Goal: Complete application form: Complete application form

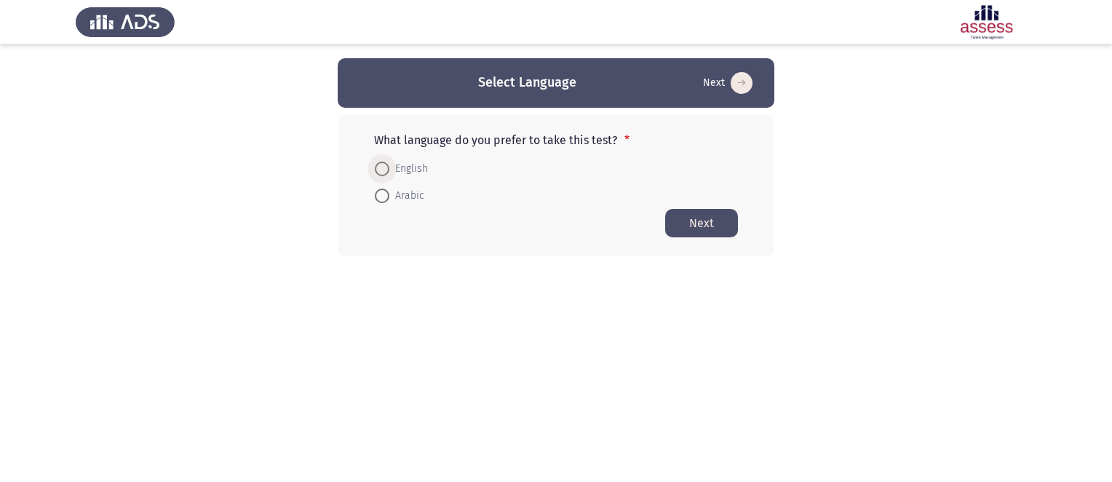
click at [396, 172] on span "English" at bounding box center [408, 168] width 39 height 17
click at [389, 172] on input "English" at bounding box center [382, 169] width 15 height 15
radio input "true"
click at [713, 234] on button "Next" at bounding box center [701, 222] width 73 height 28
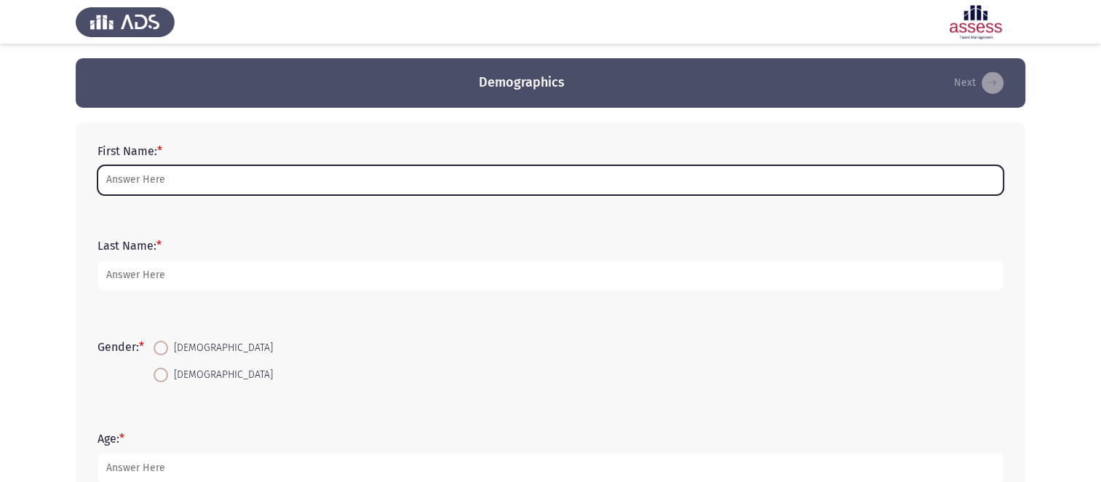
click at [288, 187] on input "First Name: *" at bounding box center [551, 180] width 906 height 30
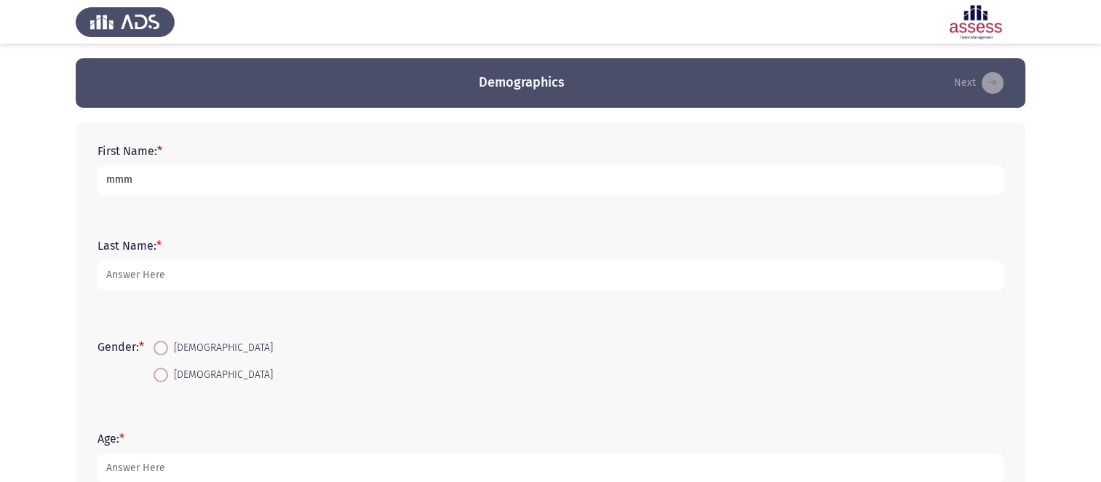
type input "mmm"
type input "mm"
click at [168, 347] on span at bounding box center [161, 348] width 15 height 15
click at [168, 347] on input "[DEMOGRAPHIC_DATA]" at bounding box center [161, 348] width 15 height 15
radio input "true"
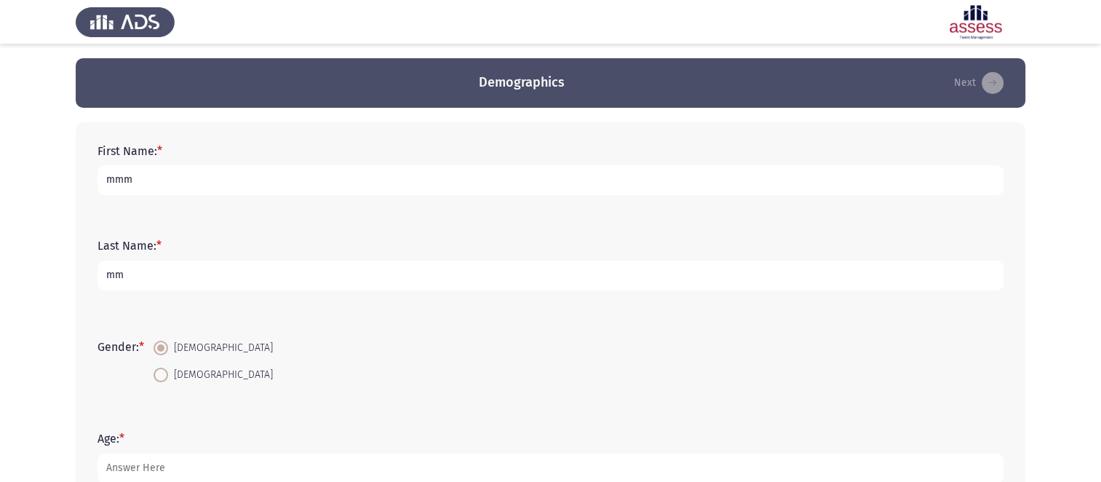
scroll to position [119, 0]
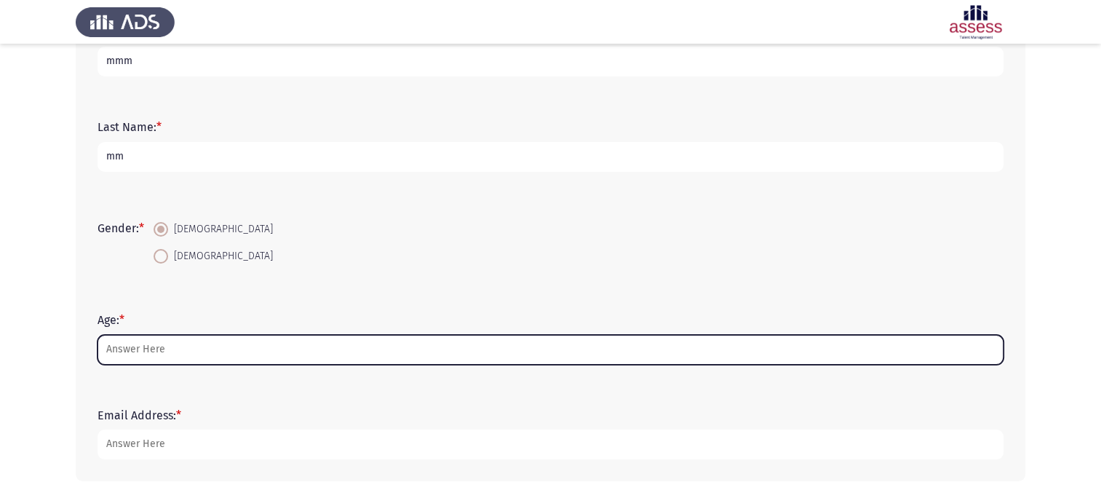
click at [166, 347] on input "Age: *" at bounding box center [551, 350] width 906 height 30
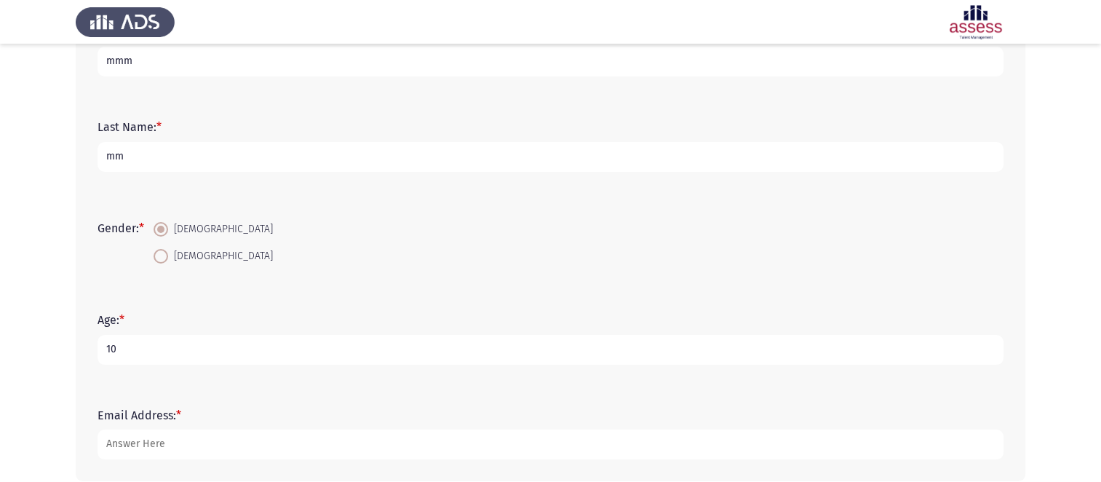
scroll to position [190, 0]
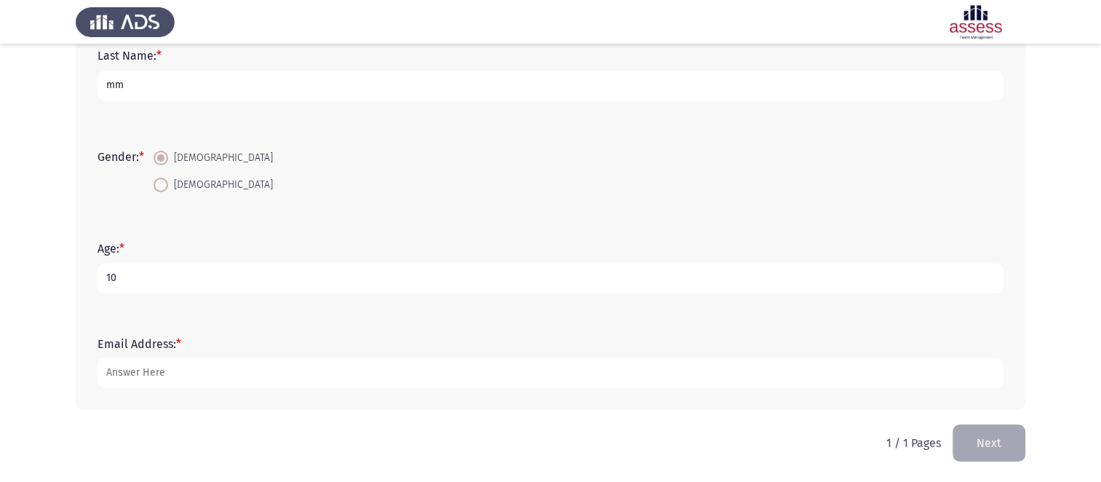
type input "10"
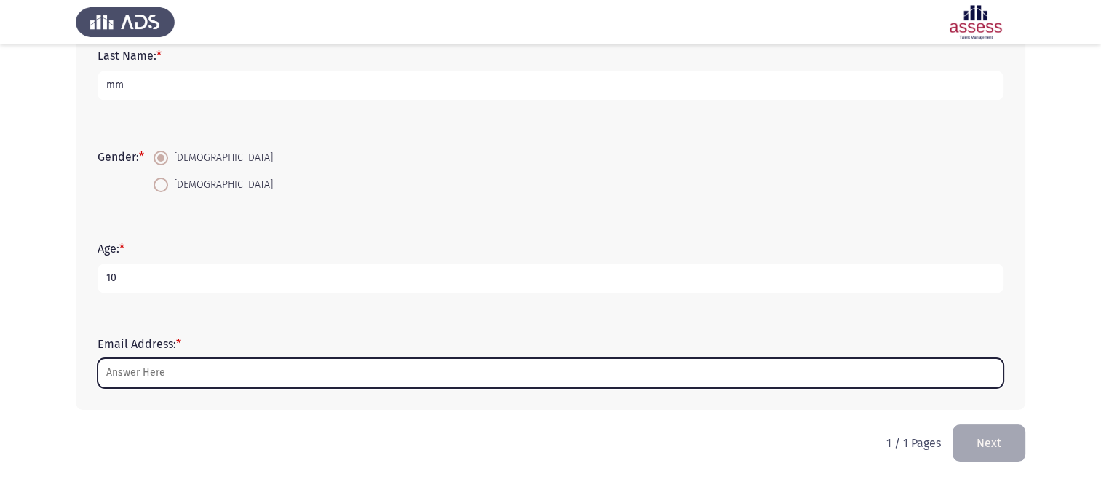
click at [174, 382] on input "Email Address: *" at bounding box center [551, 373] width 906 height 30
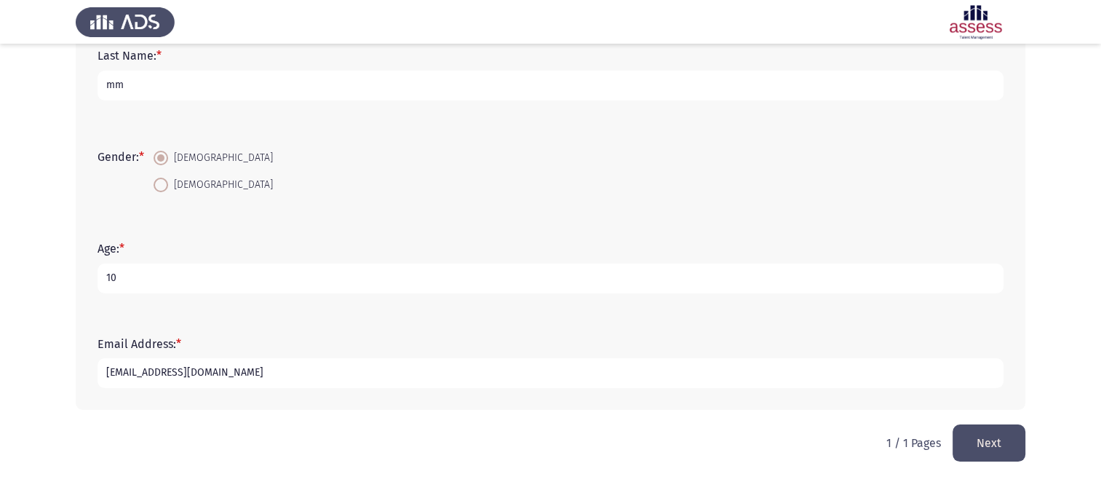
type input "[EMAIL_ADDRESS][DOMAIN_NAME]"
click at [980, 441] on button "Next" at bounding box center [989, 442] width 73 height 37
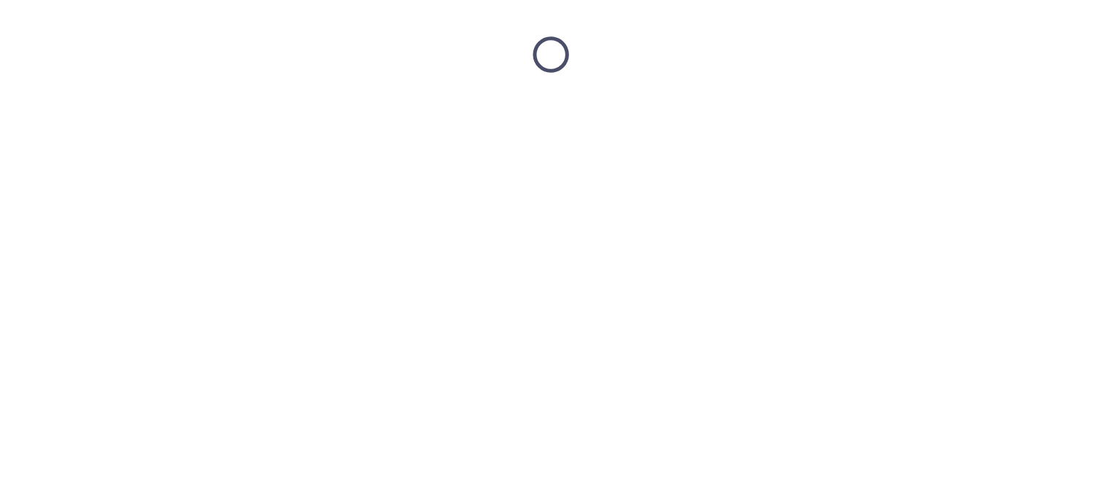
scroll to position [0, 0]
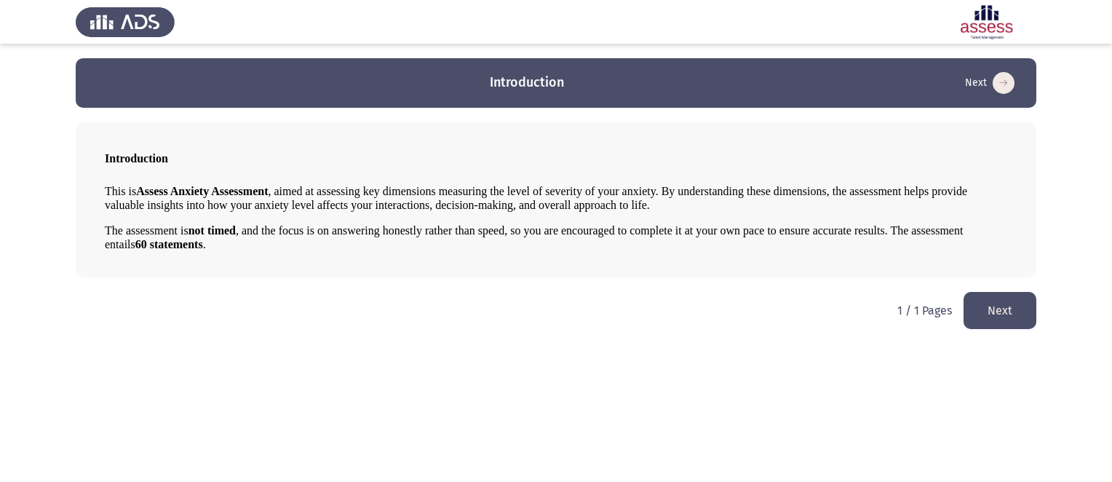
click at [1002, 304] on button "Next" at bounding box center [1000, 310] width 73 height 37
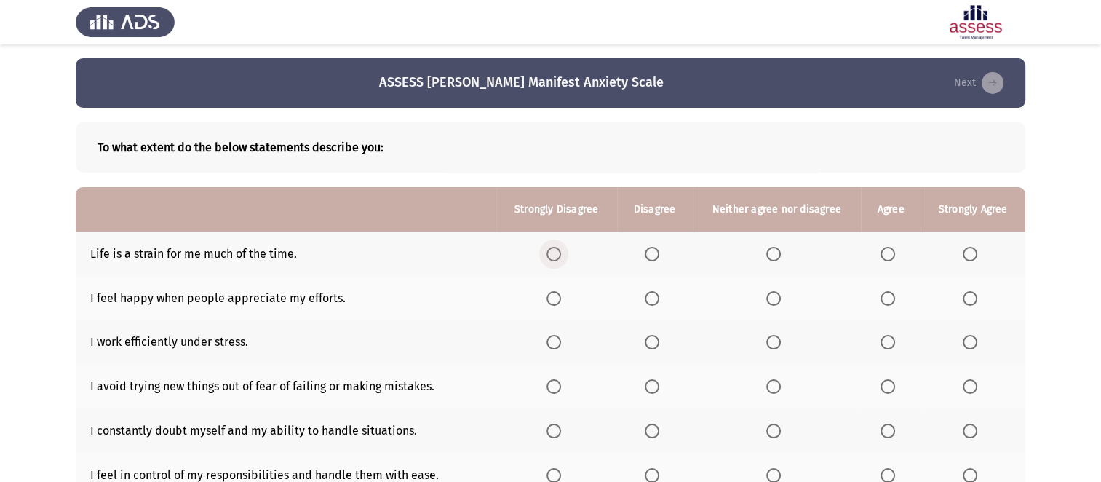
click at [559, 260] on span "Select an option" at bounding box center [554, 254] width 15 height 15
click at [559, 260] on input "Select an option" at bounding box center [554, 254] width 15 height 15
click at [563, 301] on label "Select an option" at bounding box center [557, 298] width 20 height 15
click at [561, 301] on input "Select an option" at bounding box center [554, 298] width 15 height 15
click at [559, 335] on mat-radio-button "Select an option" at bounding box center [557, 342] width 20 height 15
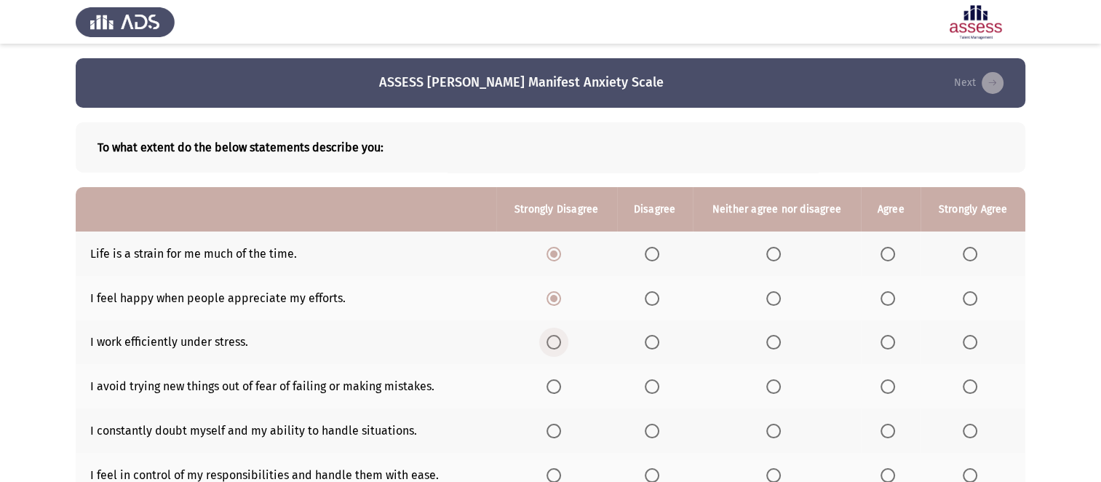
click at [559, 341] on span "Select an option" at bounding box center [554, 342] width 15 height 15
click at [559, 341] on input "Select an option" at bounding box center [554, 342] width 15 height 15
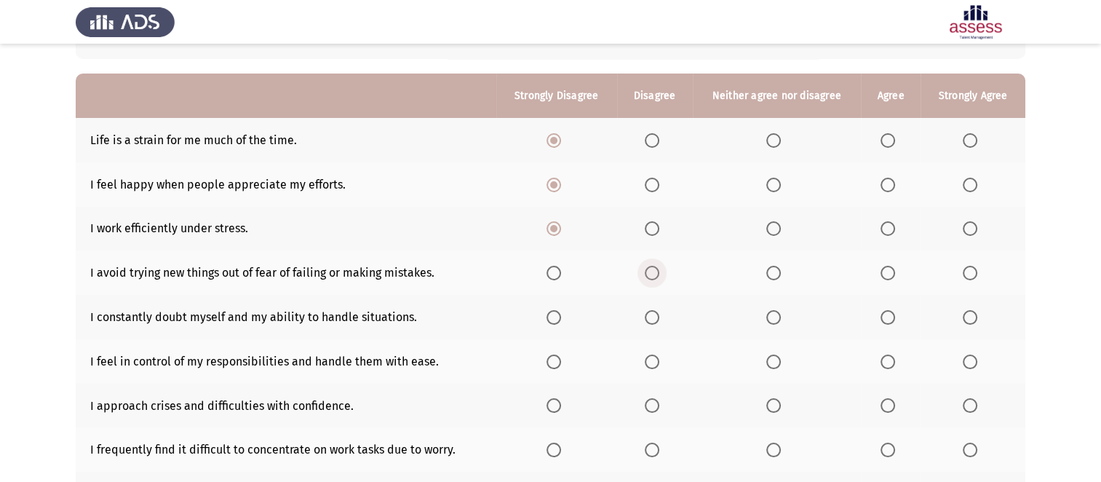
click at [652, 273] on span "Select an option" at bounding box center [652, 273] width 15 height 15
click at [652, 273] on input "Select an option" at bounding box center [652, 273] width 15 height 15
click at [657, 324] on span "Select an option" at bounding box center [652, 317] width 15 height 15
click at [657, 324] on input "Select an option" at bounding box center [652, 317] width 15 height 15
click at [657, 356] on span "Select an option" at bounding box center [652, 362] width 15 height 15
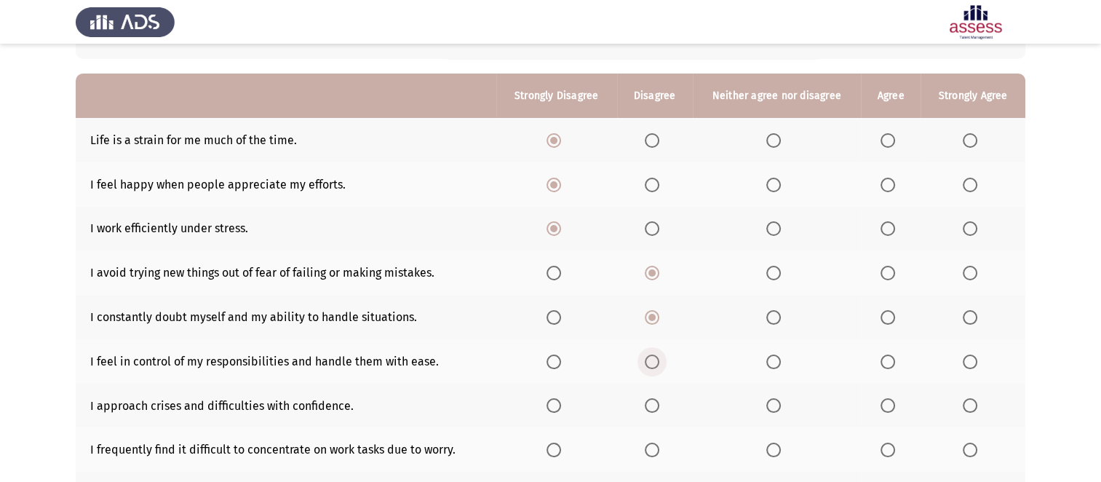
click at [657, 356] on input "Select an option" at bounding box center [652, 362] width 15 height 15
click at [654, 406] on span "Select an option" at bounding box center [652, 405] width 15 height 15
click at [654, 406] on input "Select an option" at bounding box center [652, 405] width 15 height 15
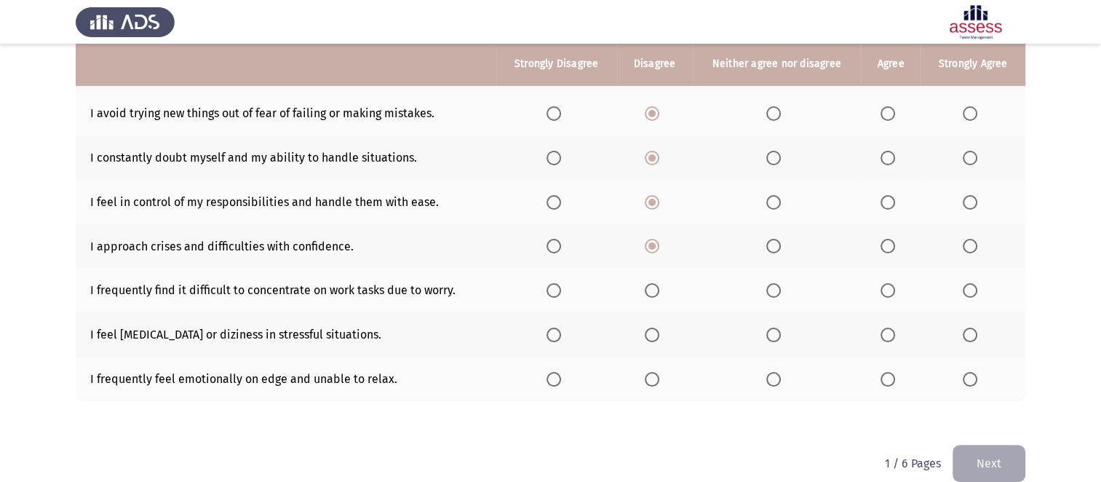
scroll to position [274, 0]
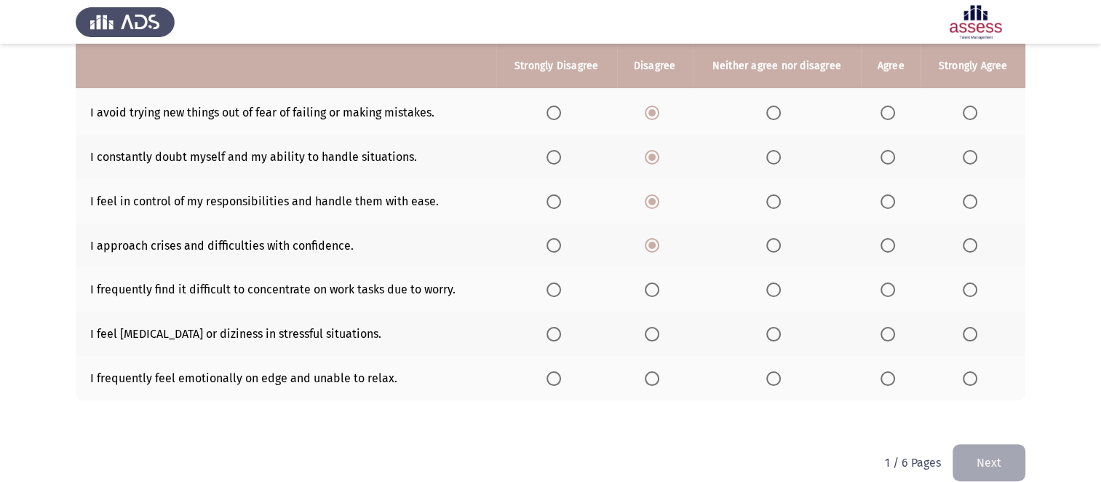
click at [776, 293] on span "Select an option" at bounding box center [774, 289] width 15 height 15
click at [776, 293] on input "Select an option" at bounding box center [774, 289] width 15 height 15
click at [775, 336] on span "Select an option" at bounding box center [774, 334] width 15 height 15
click at [775, 336] on input "Select an option" at bounding box center [774, 334] width 15 height 15
click at [777, 373] on span "Select an option" at bounding box center [774, 378] width 15 height 15
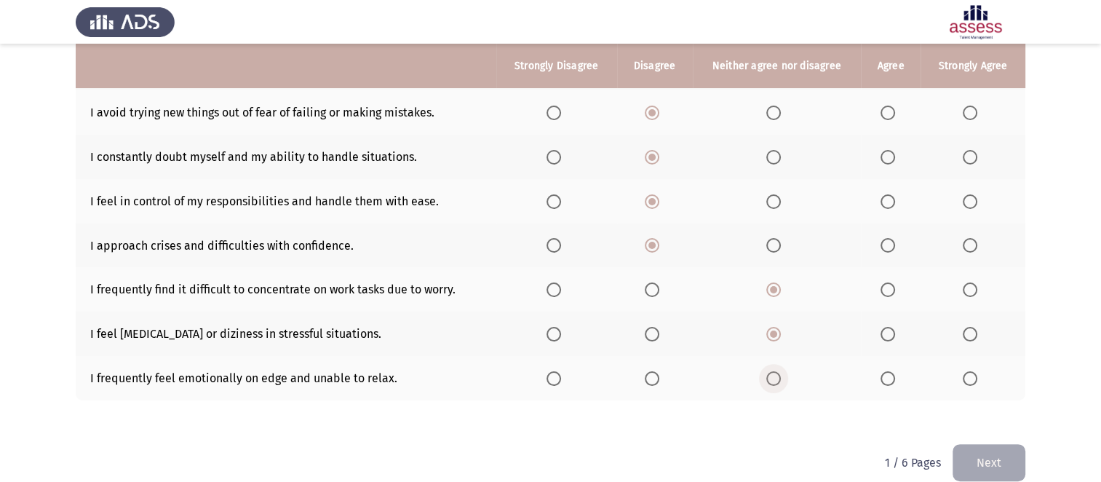
click at [777, 373] on input "Select an option" at bounding box center [774, 378] width 15 height 15
click at [1007, 469] on button "Next" at bounding box center [989, 462] width 73 height 37
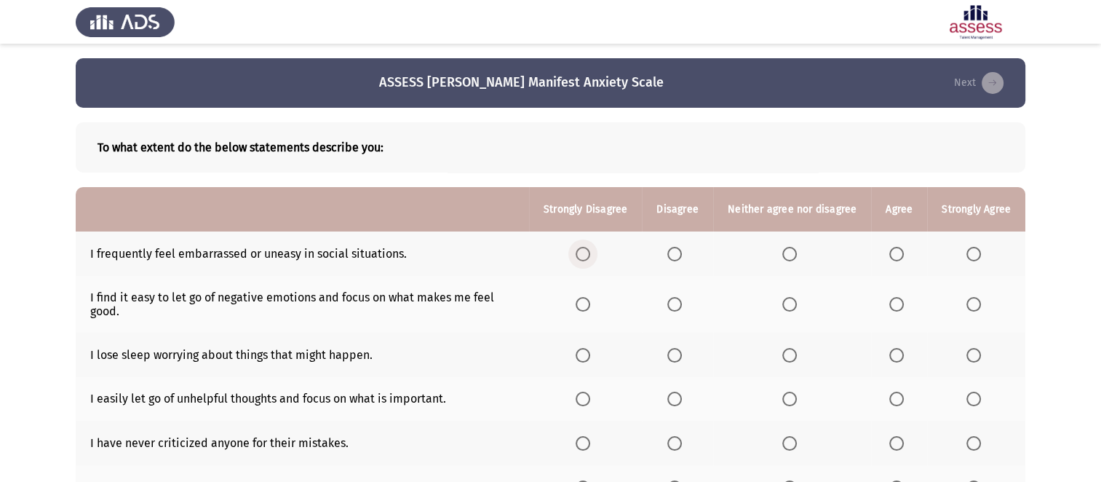
click at [590, 255] on span "Select an option" at bounding box center [583, 254] width 15 height 15
click at [590, 255] on input "Select an option" at bounding box center [583, 254] width 15 height 15
click at [588, 304] on th at bounding box center [585, 304] width 113 height 57
click at [588, 304] on span "Select an option" at bounding box center [583, 304] width 15 height 15
click at [588, 304] on input "Select an option" at bounding box center [583, 304] width 15 height 15
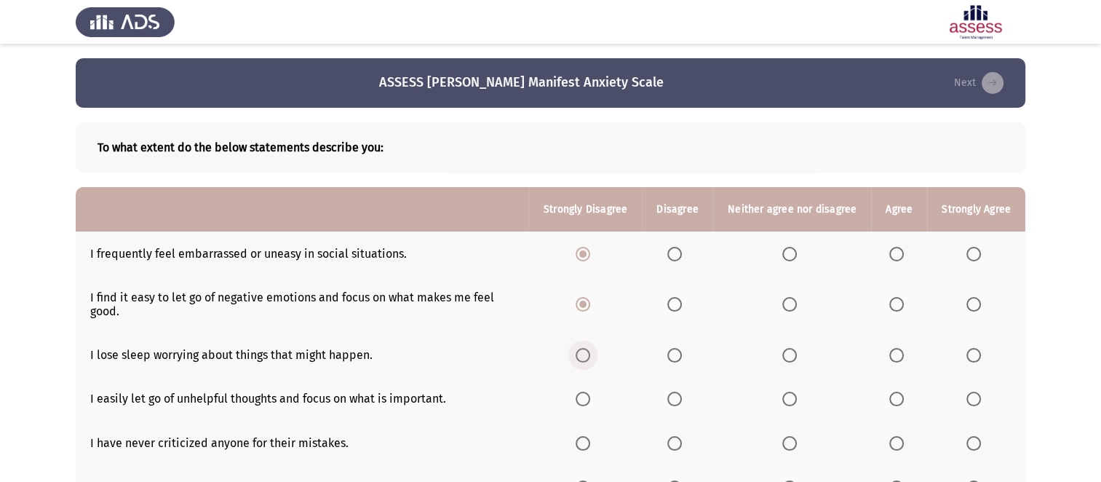
click at [590, 360] on span "Select an option" at bounding box center [583, 355] width 15 height 15
click at [590, 360] on input "Select an option" at bounding box center [583, 355] width 15 height 15
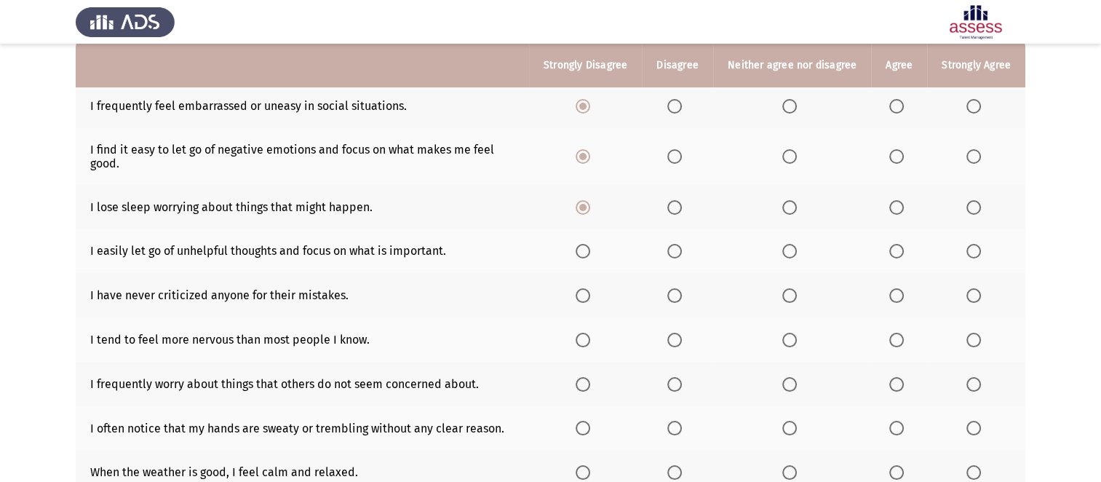
scroll to position [149, 0]
click at [676, 252] on span "Select an option" at bounding box center [675, 250] width 15 height 15
click at [676, 252] on input "Select an option" at bounding box center [675, 250] width 15 height 15
click at [678, 301] on span "Select an option" at bounding box center [675, 295] width 15 height 15
click at [678, 301] on input "Select an option" at bounding box center [675, 295] width 15 height 15
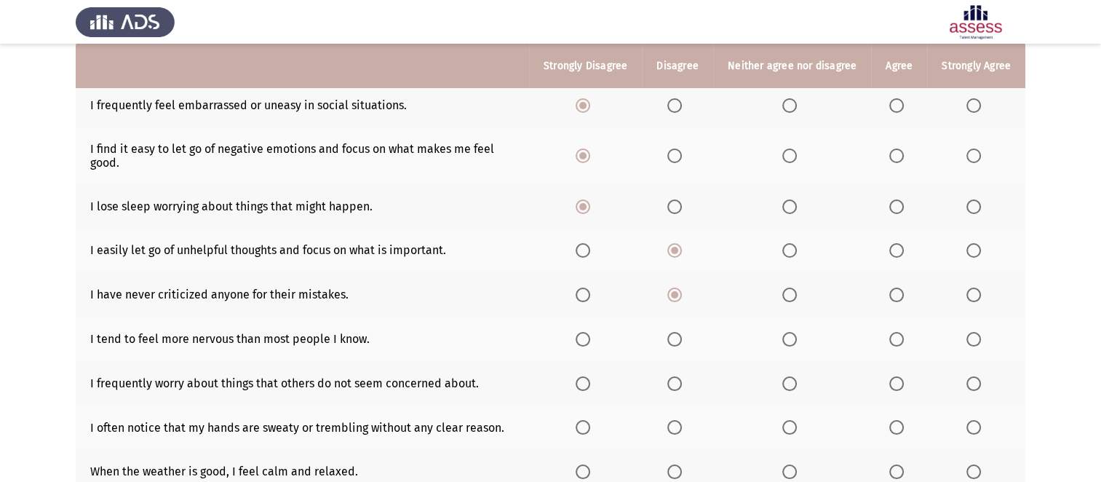
drag, startPoint x: 679, startPoint y: 350, endPoint x: 679, endPoint y: 339, distance: 11.6
click at [679, 339] on th at bounding box center [677, 339] width 71 height 44
click at [679, 339] on span "Select an option" at bounding box center [675, 339] width 15 height 15
click at [679, 339] on input "Select an option" at bounding box center [675, 339] width 15 height 15
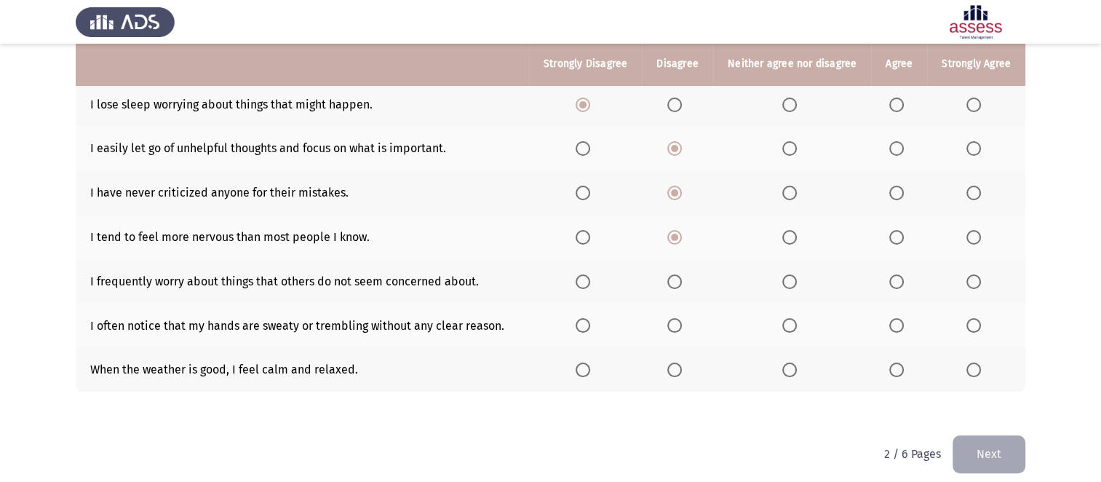
scroll to position [252, 0]
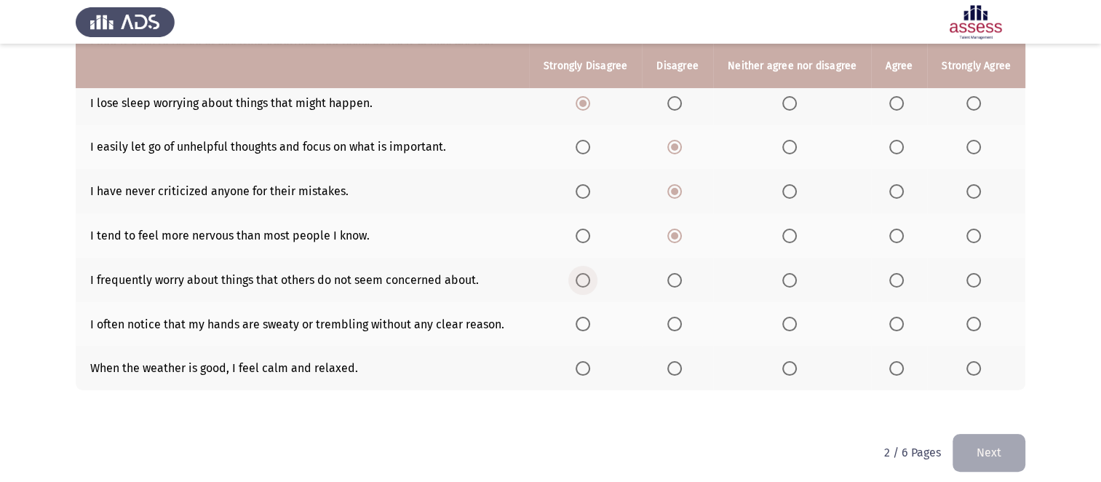
click at [587, 276] on span "Select an option" at bounding box center [583, 280] width 15 height 15
click at [587, 276] on input "Select an option" at bounding box center [583, 280] width 15 height 15
click at [585, 319] on span "Select an option" at bounding box center [583, 324] width 15 height 15
click at [585, 319] on input "Select an option" at bounding box center [583, 324] width 15 height 15
click at [590, 368] on span "Select an option" at bounding box center [583, 368] width 15 height 15
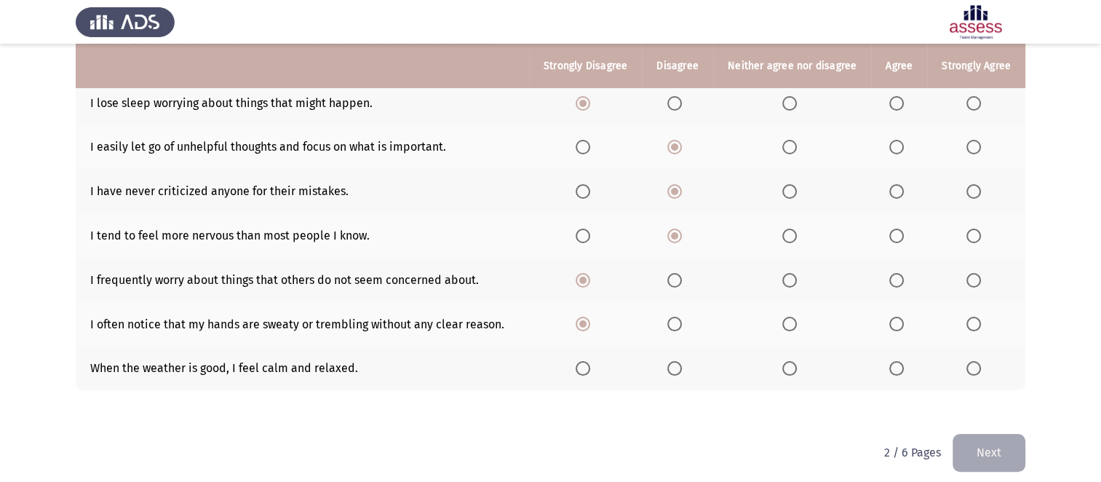
click at [590, 368] on input "Select an option" at bounding box center [583, 368] width 15 height 15
click at [1010, 458] on button "Next" at bounding box center [989, 452] width 73 height 37
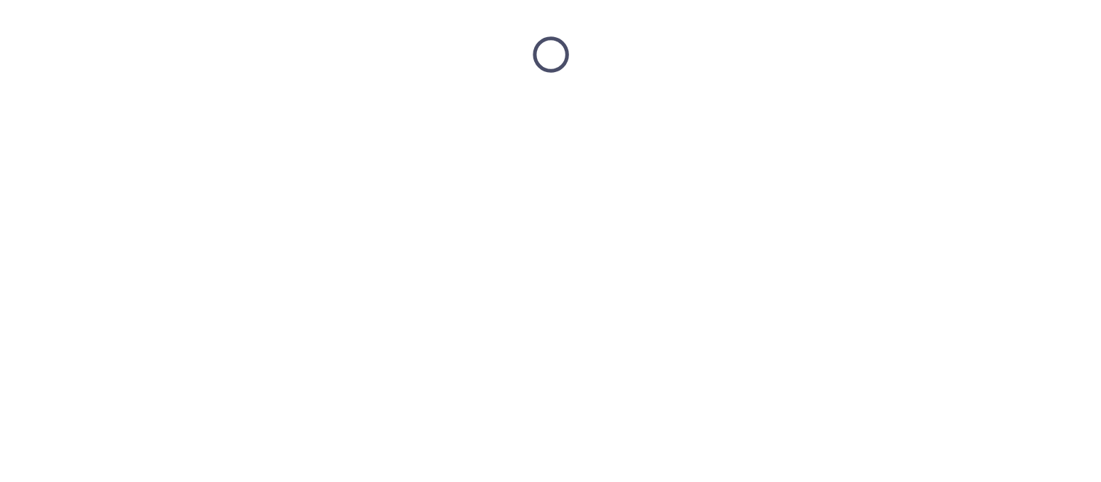
scroll to position [0, 0]
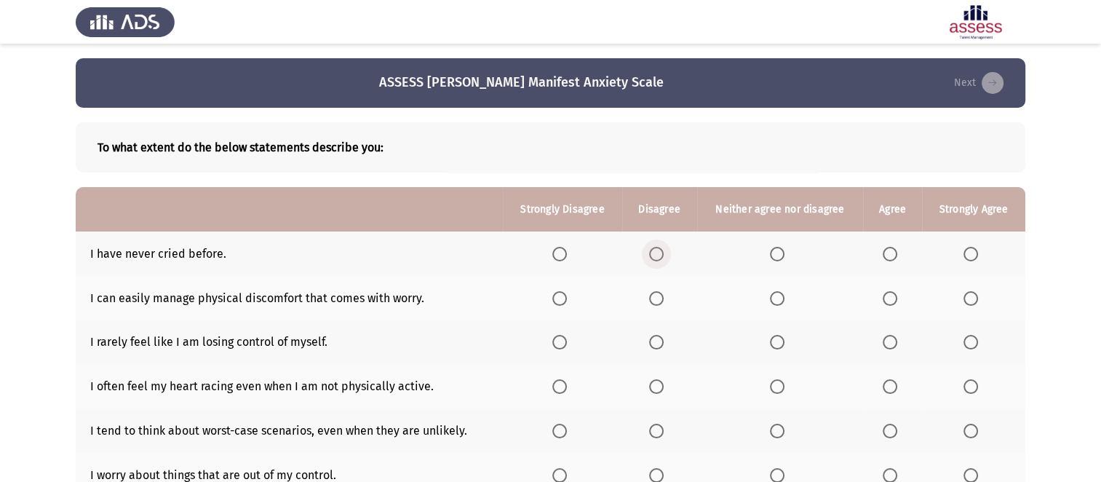
click at [654, 249] on span "Select an option" at bounding box center [656, 254] width 15 height 15
click at [654, 249] on input "Select an option" at bounding box center [656, 254] width 15 height 15
drag, startPoint x: 658, startPoint y: 306, endPoint x: 655, endPoint y: 297, distance: 9.9
click at [655, 297] on th at bounding box center [659, 298] width 75 height 44
click at [655, 297] on span "Select an option" at bounding box center [656, 298] width 15 height 15
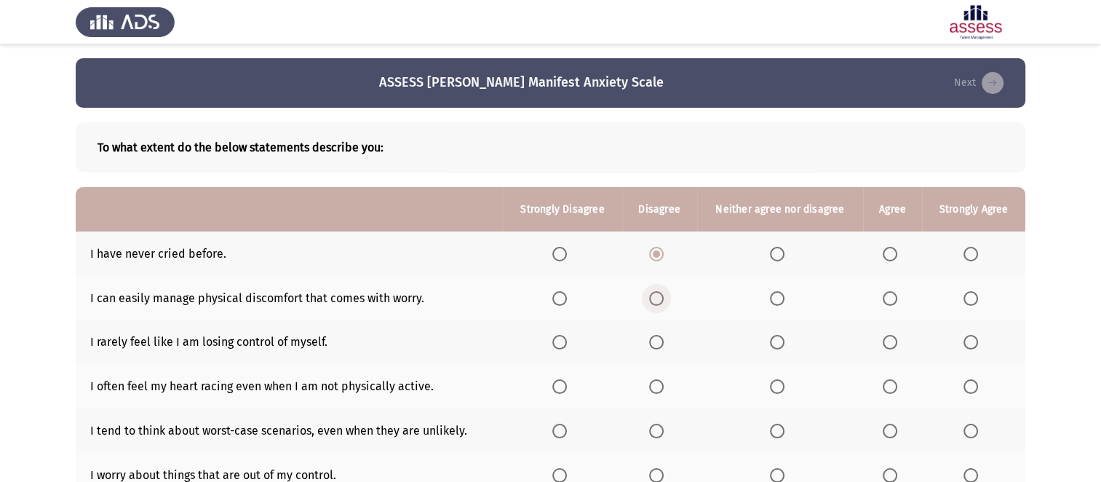
click at [655, 297] on input "Select an option" at bounding box center [656, 298] width 15 height 15
click at [662, 347] on span "Select an option" at bounding box center [656, 342] width 15 height 15
click at [662, 347] on input "Select an option" at bounding box center [656, 342] width 15 height 15
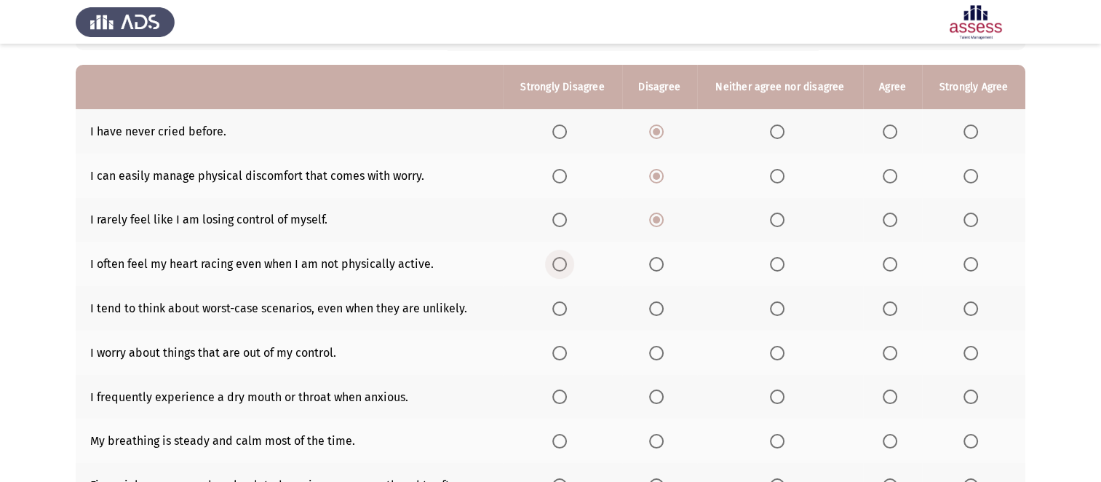
click at [566, 265] on span "Select an option" at bounding box center [560, 264] width 15 height 15
click at [566, 265] on input "Select an option" at bounding box center [560, 264] width 15 height 15
click at [565, 307] on span "Select an option" at bounding box center [560, 308] width 15 height 15
click at [565, 307] on input "Select an option" at bounding box center [560, 308] width 15 height 15
click at [564, 348] on span "Select an option" at bounding box center [560, 353] width 15 height 15
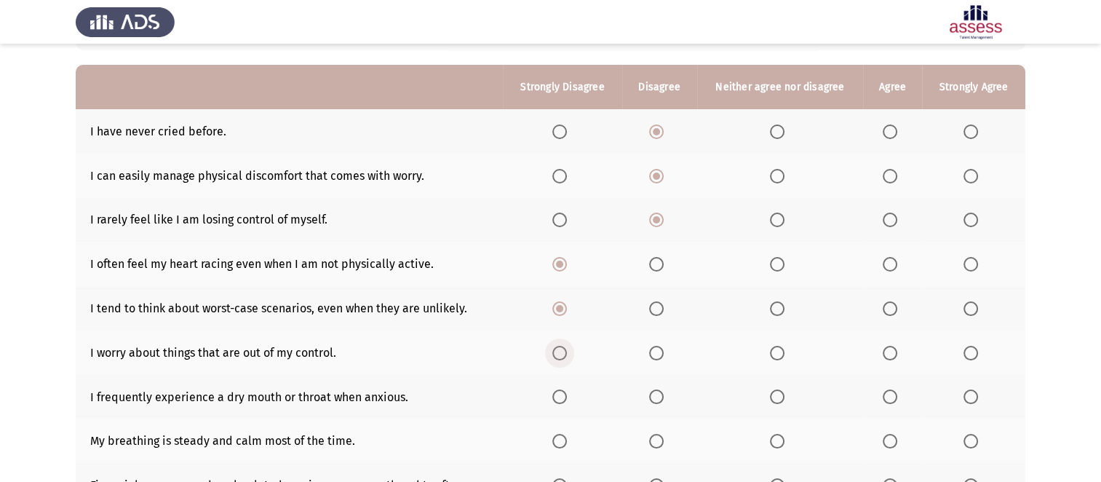
click at [564, 348] on input "Select an option" at bounding box center [560, 353] width 15 height 15
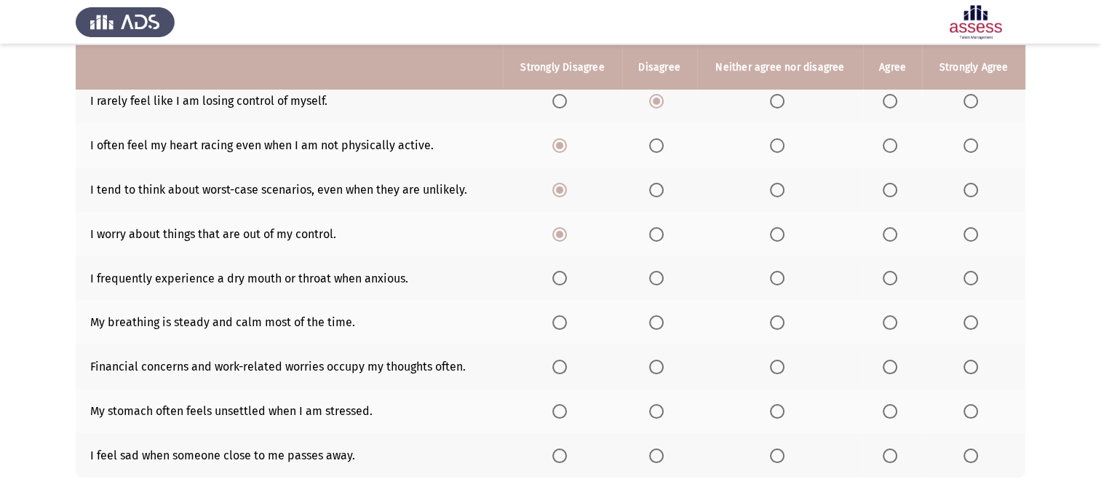
scroll to position [243, 0]
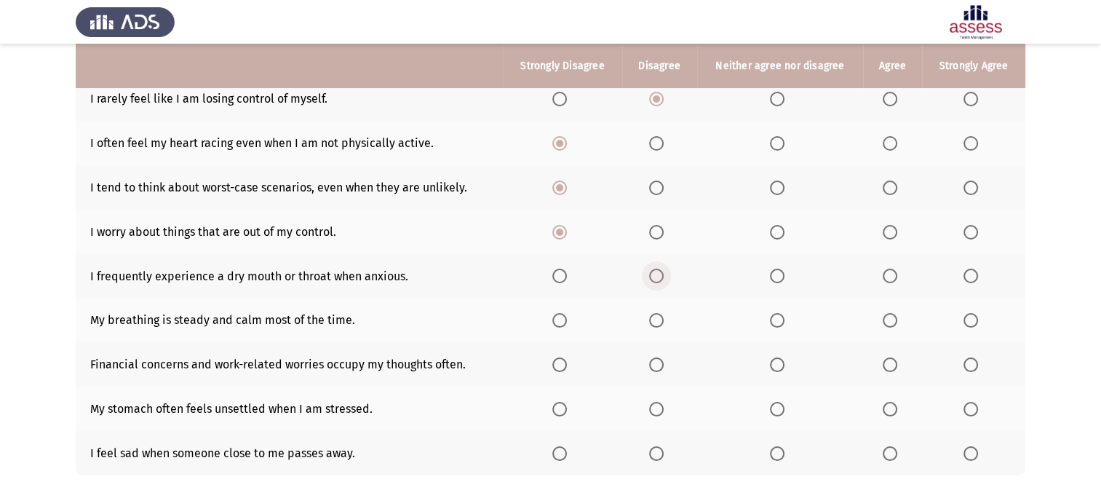
click at [660, 275] on span "Select an option" at bounding box center [656, 276] width 15 height 15
click at [660, 275] on input "Select an option" at bounding box center [656, 276] width 15 height 15
click at [658, 326] on span "Select an option" at bounding box center [656, 320] width 15 height 15
click at [658, 326] on input "Select an option" at bounding box center [656, 320] width 15 height 15
click at [661, 367] on span "Select an option" at bounding box center [656, 364] width 15 height 15
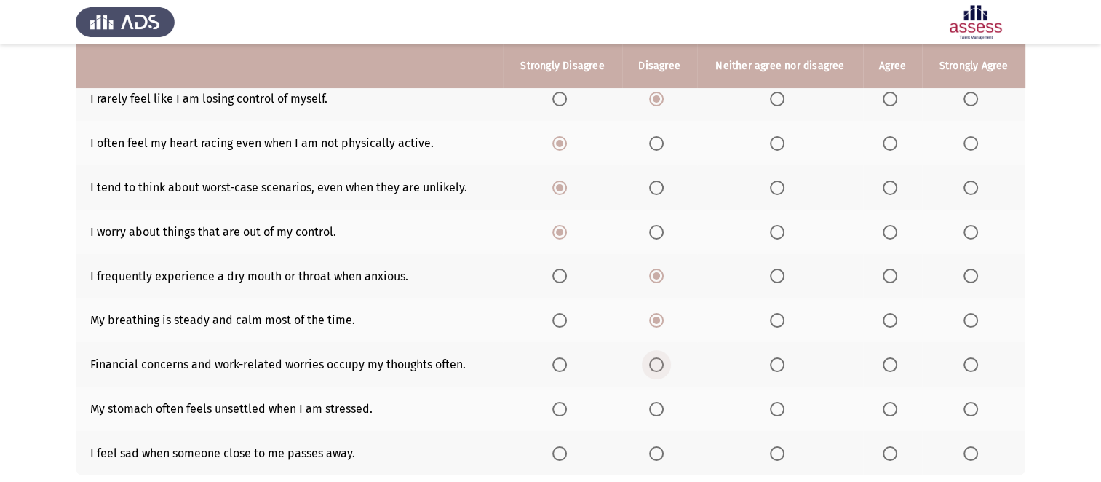
click at [661, 367] on input "Select an option" at bounding box center [656, 364] width 15 height 15
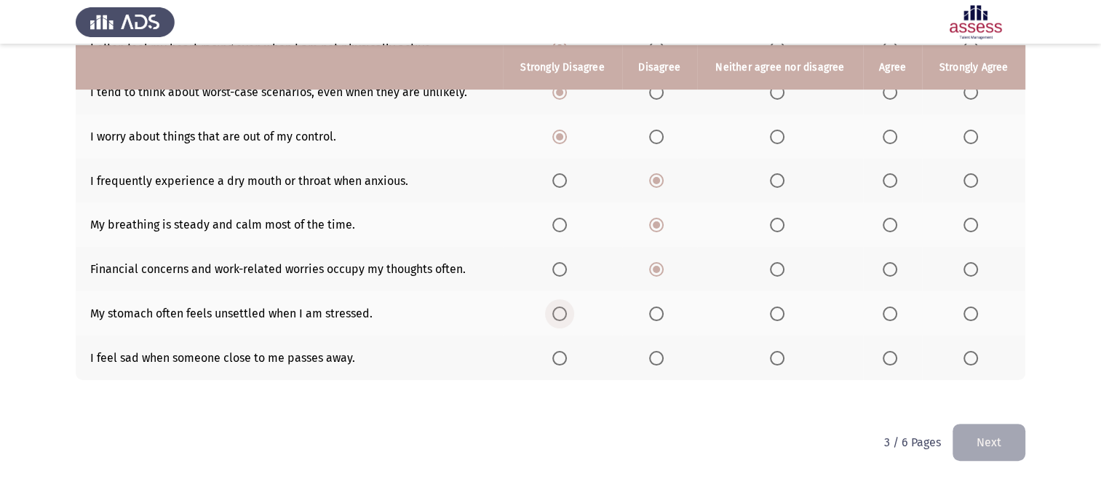
click at [562, 314] on span "Select an option" at bounding box center [560, 313] width 15 height 15
click at [562, 314] on input "Select an option" at bounding box center [560, 313] width 15 height 15
click at [566, 363] on span "Select an option" at bounding box center [560, 358] width 15 height 15
click at [566, 363] on input "Select an option" at bounding box center [560, 358] width 15 height 15
click at [981, 435] on button "Next" at bounding box center [989, 442] width 73 height 37
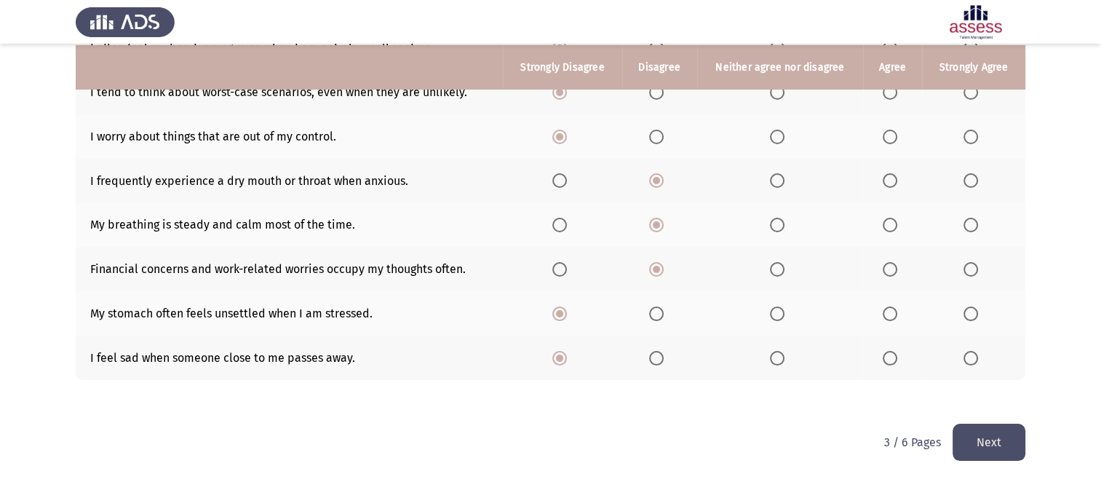
scroll to position [0, 0]
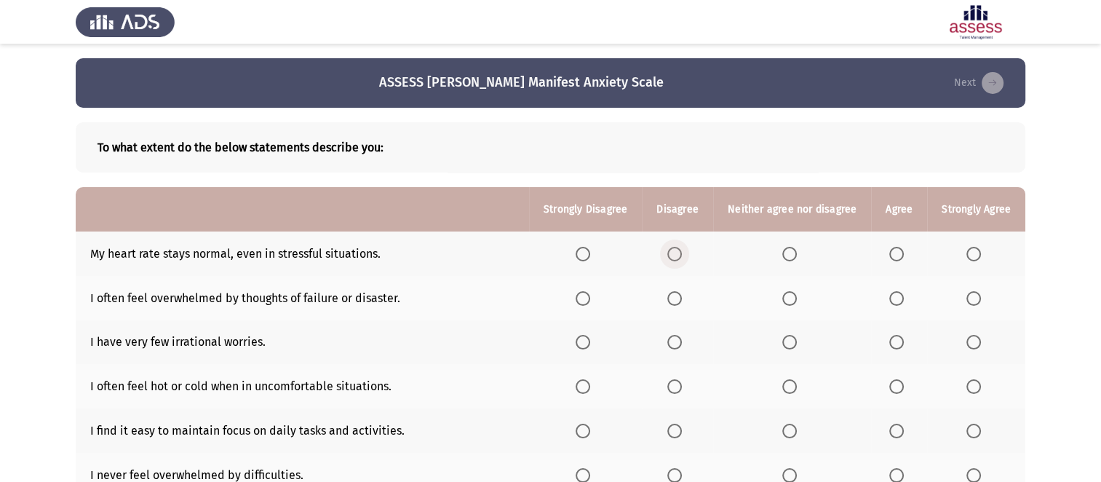
click at [678, 257] on span "Select an option" at bounding box center [675, 254] width 15 height 15
click at [678, 257] on input "Select an option" at bounding box center [675, 254] width 15 height 15
click at [681, 301] on span "Select an option" at bounding box center [675, 298] width 15 height 15
click at [681, 301] on input "Select an option" at bounding box center [675, 298] width 15 height 15
click at [590, 344] on span "Select an option" at bounding box center [583, 342] width 15 height 15
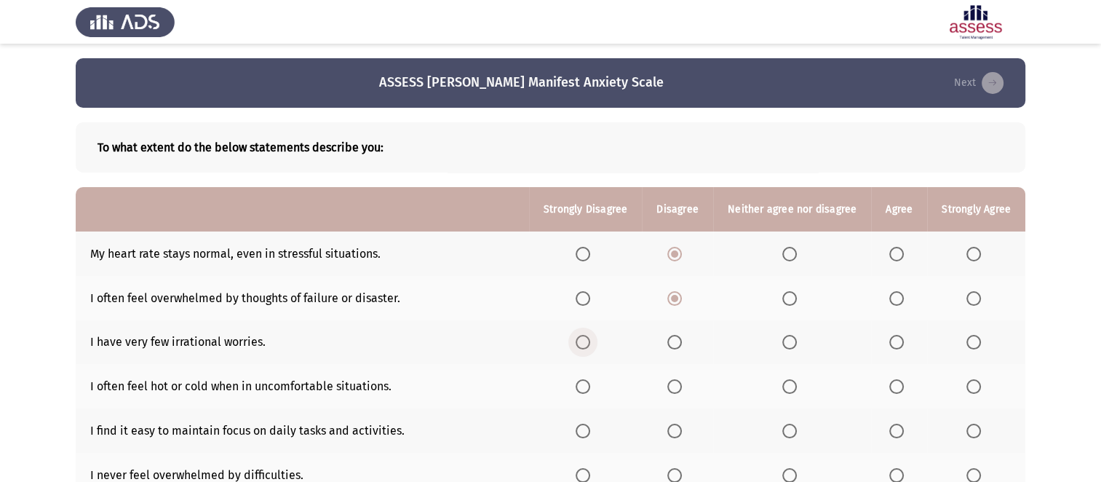
click at [590, 344] on input "Select an option" at bounding box center [583, 342] width 15 height 15
click at [588, 387] on span "Select an option" at bounding box center [583, 386] width 15 height 15
click at [588, 387] on input "Select an option" at bounding box center [583, 386] width 15 height 15
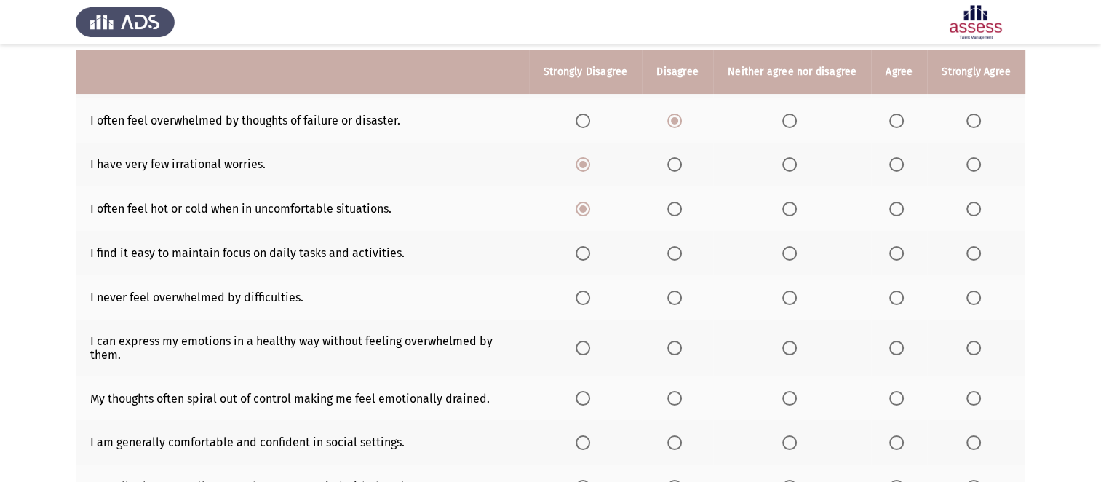
scroll to position [183, 0]
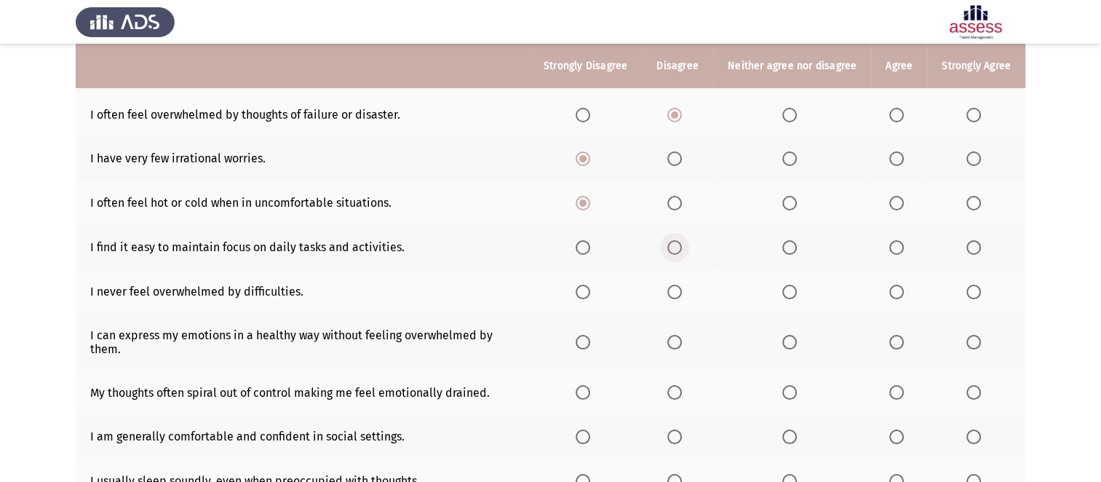
click at [682, 251] on span "Select an option" at bounding box center [675, 247] width 15 height 15
click at [682, 251] on input "Select an option" at bounding box center [675, 247] width 15 height 15
click at [679, 293] on span "Select an option" at bounding box center [675, 292] width 15 height 15
click at [679, 293] on input "Select an option" at bounding box center [675, 292] width 15 height 15
click at [589, 339] on span "Select an option" at bounding box center [583, 342] width 15 height 15
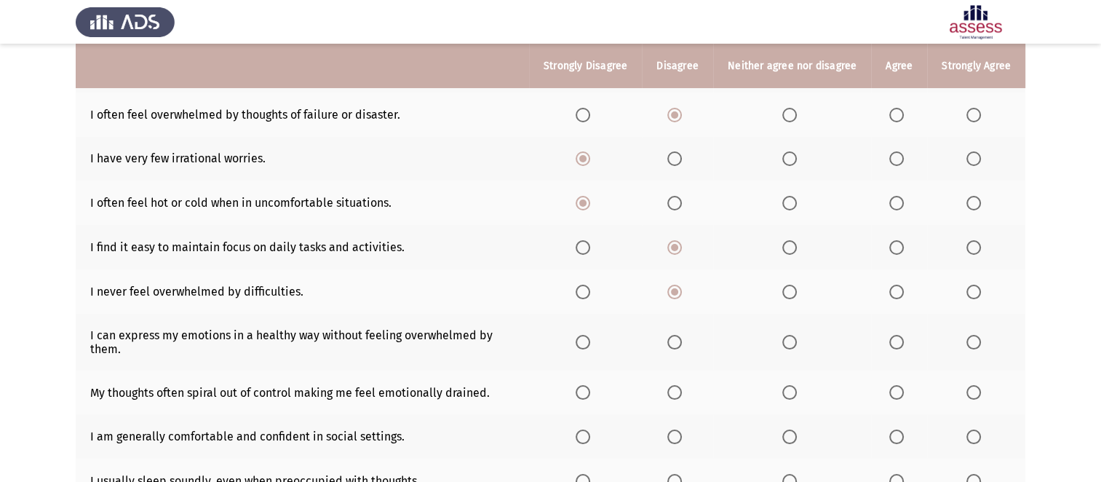
click at [589, 339] on input "Select an option" at bounding box center [583, 342] width 15 height 15
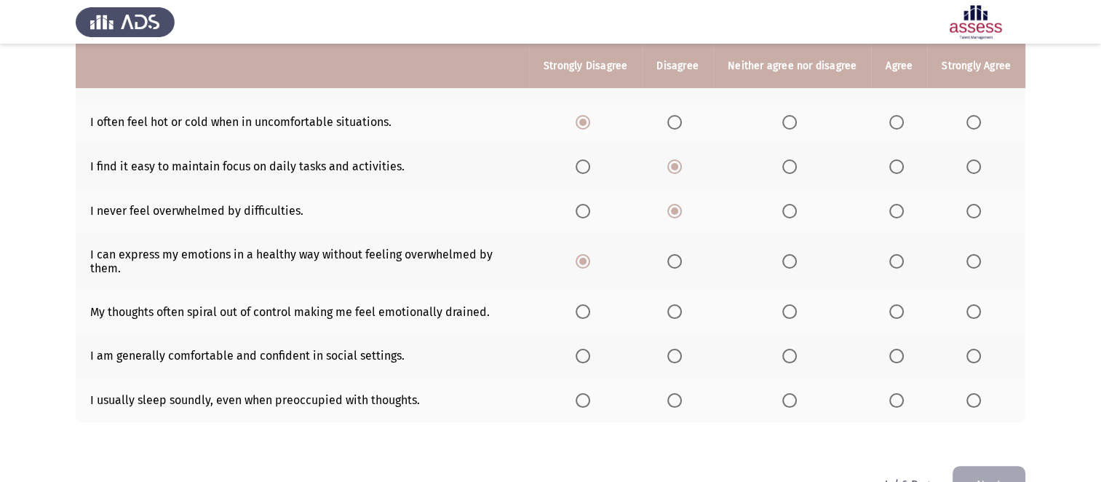
scroll to position [268, 0]
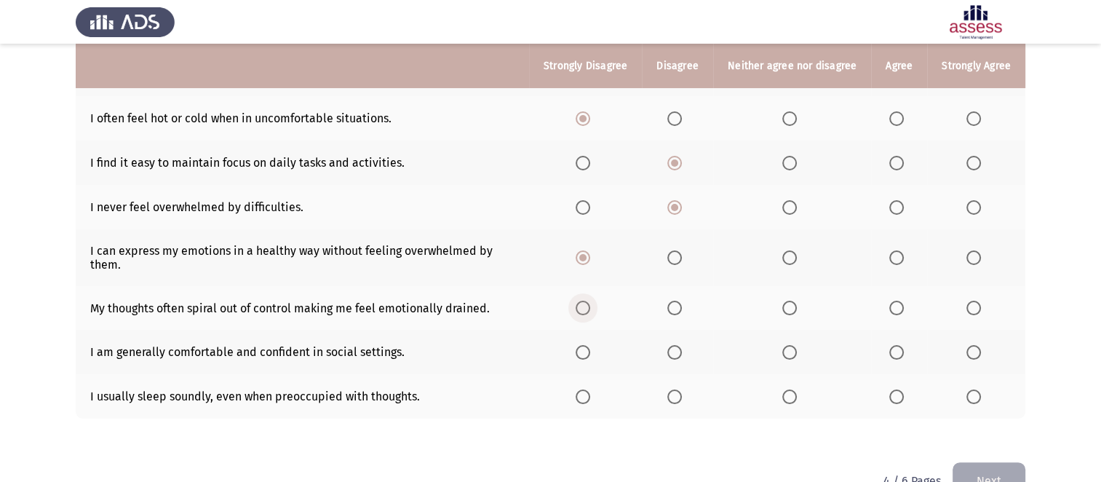
click at [586, 309] on span "Select an option" at bounding box center [583, 308] width 15 height 15
click at [586, 309] on input "Select an option" at bounding box center [583, 308] width 15 height 15
click at [679, 356] on span "Select an option" at bounding box center [675, 352] width 15 height 15
click at [679, 356] on input "Select an option" at bounding box center [675, 352] width 15 height 15
click at [676, 403] on span "Select an option" at bounding box center [675, 396] width 15 height 15
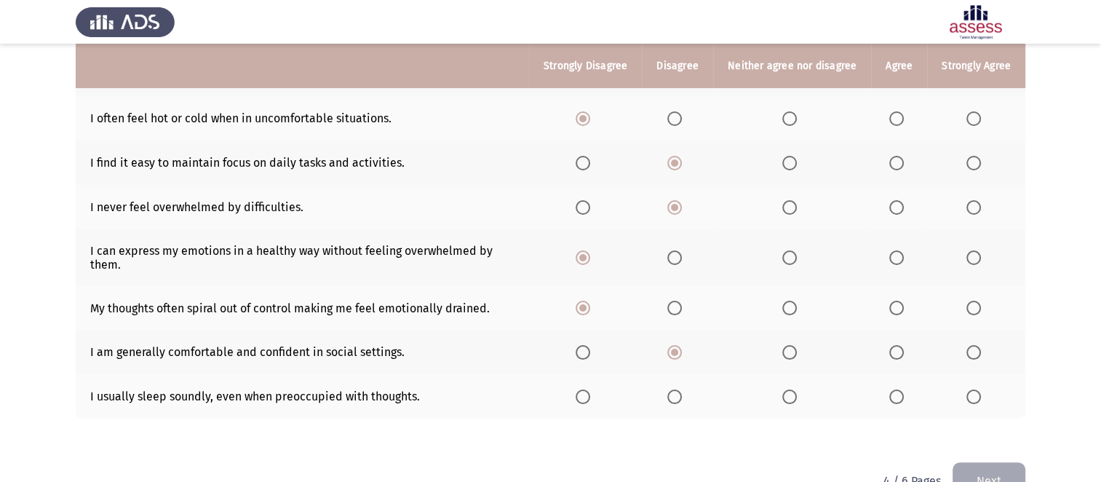
click at [676, 403] on input "Select an option" at bounding box center [675, 396] width 15 height 15
click at [971, 472] on button "Next" at bounding box center [989, 480] width 73 height 37
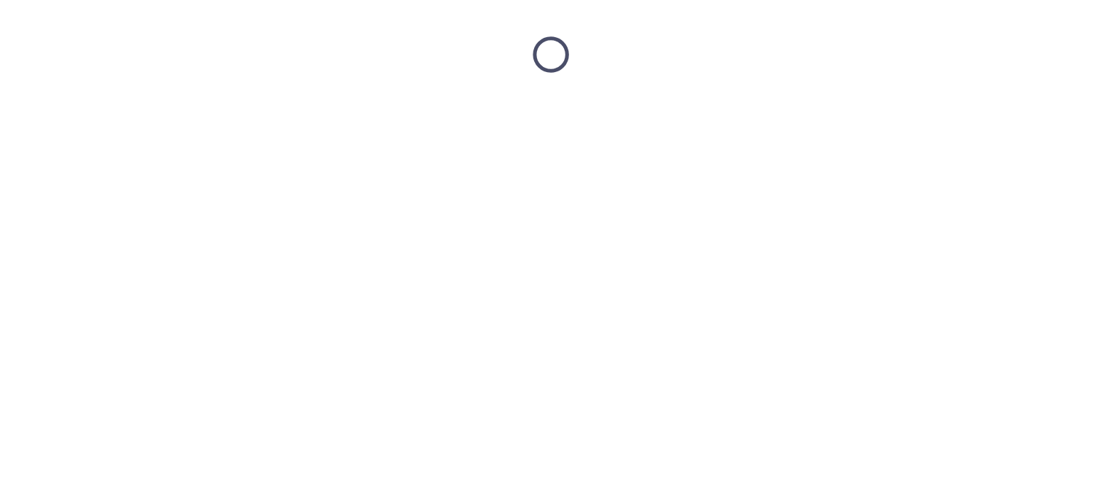
scroll to position [0, 0]
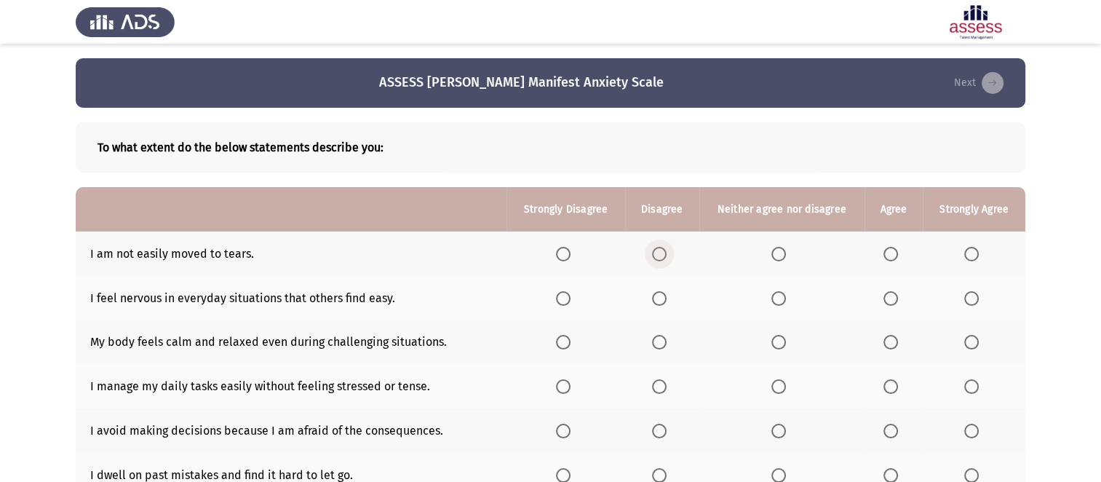
click at [657, 254] on span "Select an option" at bounding box center [659, 254] width 15 height 15
click at [657, 254] on input "Select an option" at bounding box center [659, 254] width 15 height 15
click at [664, 301] on span "Select an option" at bounding box center [659, 298] width 15 height 15
click at [664, 301] on input "Select an option" at bounding box center [659, 298] width 15 height 15
click at [897, 344] on span "Select an option" at bounding box center [891, 342] width 15 height 15
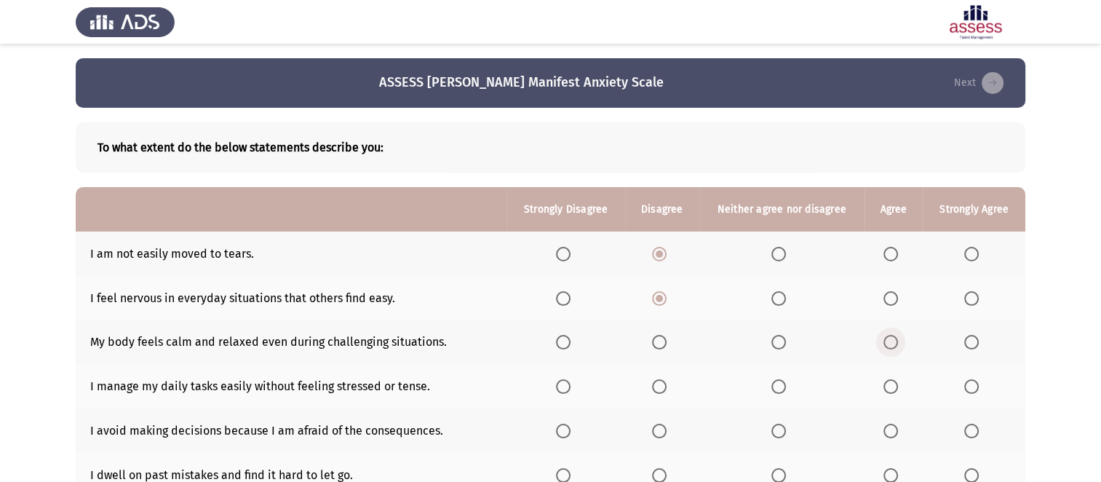
click at [897, 344] on input "Select an option" at bounding box center [891, 342] width 15 height 15
click at [893, 387] on span "Select an option" at bounding box center [891, 386] width 15 height 15
click at [893, 387] on input "Select an option" at bounding box center [891, 386] width 15 height 15
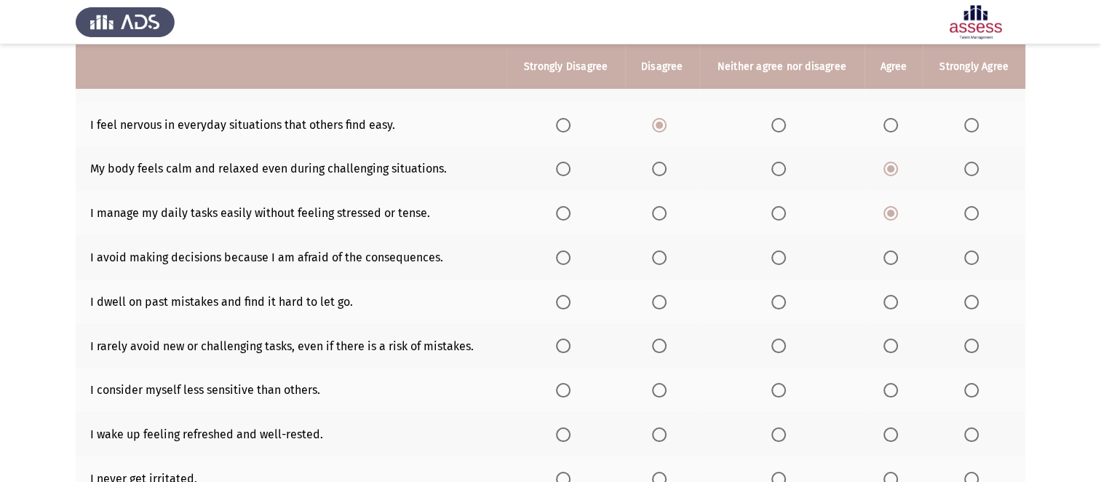
scroll to position [178, 0]
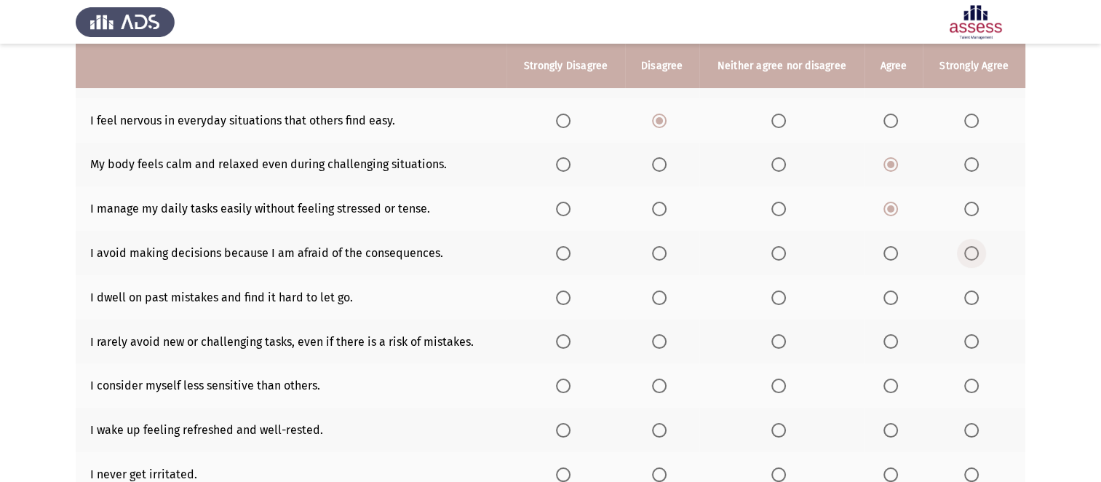
click at [972, 251] on span "Select an option" at bounding box center [972, 253] width 15 height 15
click at [972, 251] on input "Select an option" at bounding box center [972, 253] width 15 height 15
click at [975, 301] on span "Select an option" at bounding box center [972, 297] width 15 height 15
click at [975, 301] on input "Select an option" at bounding box center [972, 297] width 15 height 15
click at [893, 339] on span "Select an option" at bounding box center [891, 341] width 15 height 15
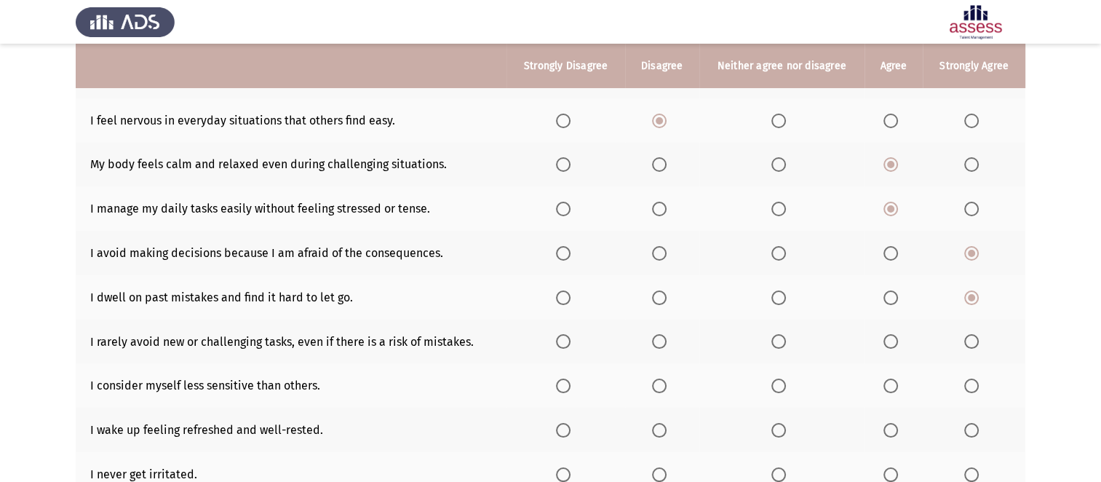
click at [893, 339] on input "Select an option" at bounding box center [891, 341] width 15 height 15
click at [893, 382] on span "Select an option" at bounding box center [891, 386] width 15 height 15
click at [893, 382] on input "Select an option" at bounding box center [891, 386] width 15 height 15
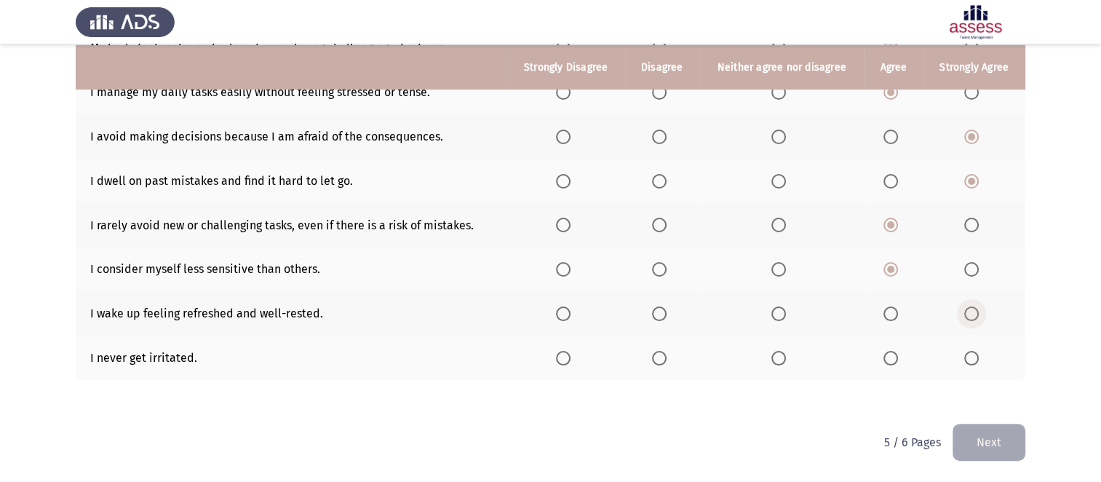
click at [972, 319] on span "Select an option" at bounding box center [972, 313] width 15 height 15
click at [972, 319] on input "Select an option" at bounding box center [972, 313] width 15 height 15
click at [972, 352] on span "Select an option" at bounding box center [972, 358] width 15 height 15
click at [972, 352] on input "Select an option" at bounding box center [972, 358] width 15 height 15
click at [1004, 443] on button "Next" at bounding box center [989, 442] width 73 height 37
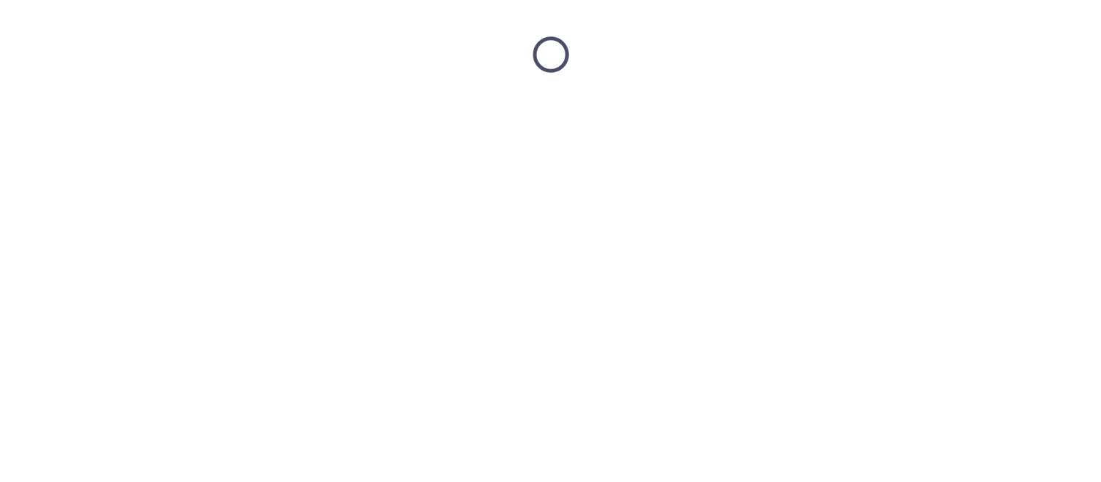
scroll to position [0, 0]
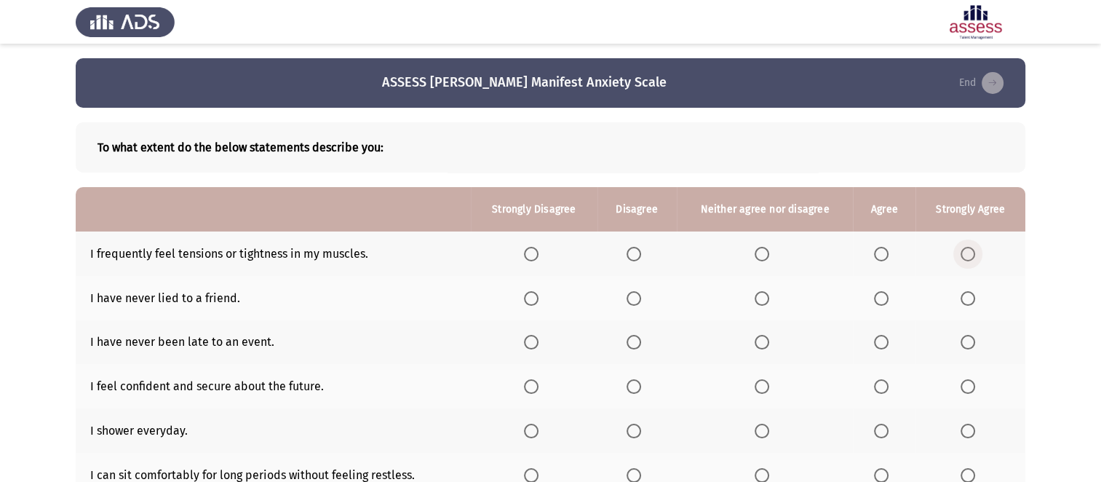
click at [962, 254] on span "Select an option" at bounding box center [968, 254] width 15 height 15
click at [962, 254] on input "Select an option" at bounding box center [968, 254] width 15 height 15
click at [967, 297] on span "Select an option" at bounding box center [968, 298] width 15 height 15
click at [967, 297] on input "Select an option" at bounding box center [968, 298] width 15 height 15
click at [884, 345] on span "Select an option" at bounding box center [881, 342] width 15 height 15
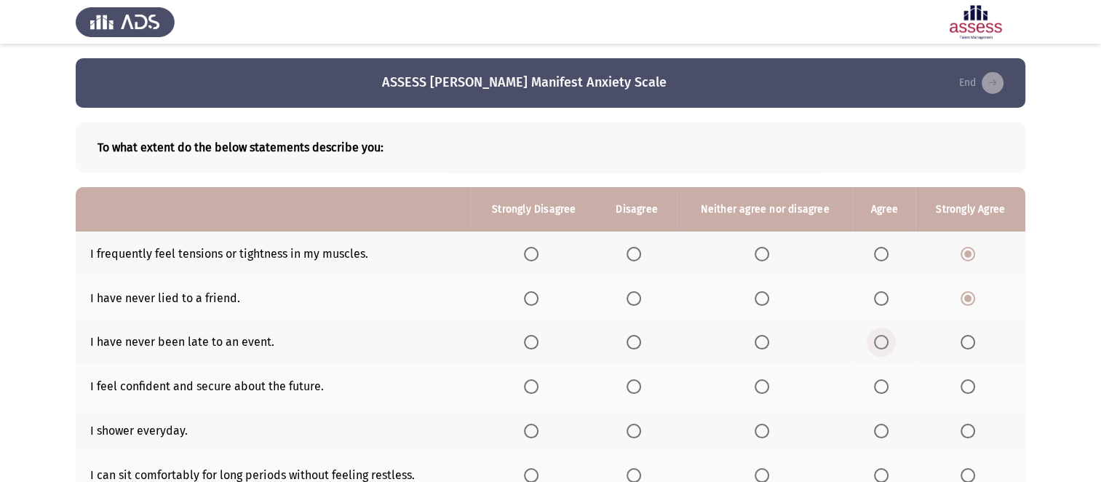
click at [884, 345] on input "Select an option" at bounding box center [881, 342] width 15 height 15
click at [882, 381] on span "Select an option" at bounding box center [881, 386] width 15 height 15
click at [882, 381] on input "Select an option" at bounding box center [881, 386] width 15 height 15
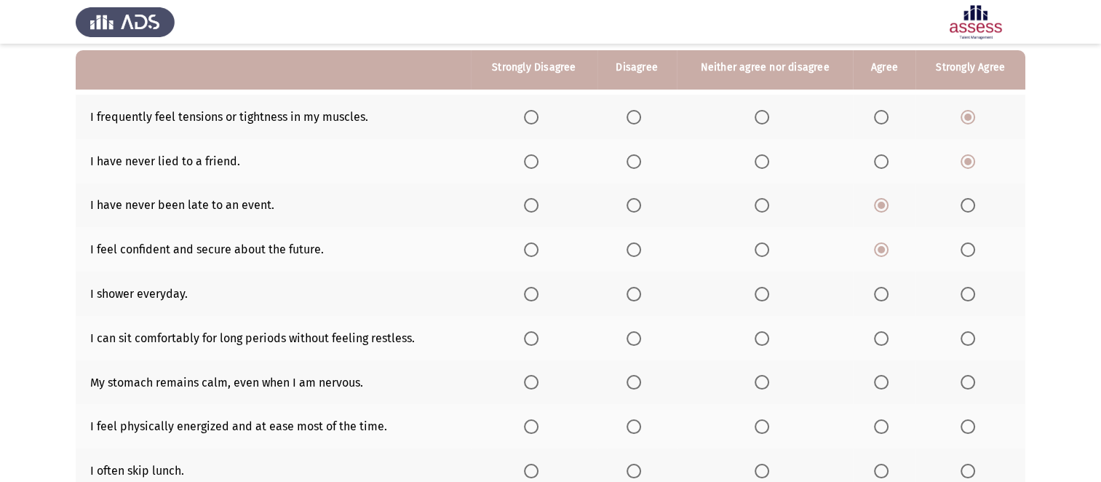
scroll to position [138, 0]
click at [970, 296] on span "Select an option" at bounding box center [968, 292] width 15 height 15
click at [970, 296] on input "Select an option" at bounding box center [968, 292] width 15 height 15
click at [971, 341] on span "Select an option" at bounding box center [968, 337] width 15 height 15
click at [971, 341] on input "Select an option" at bounding box center [968, 337] width 15 height 15
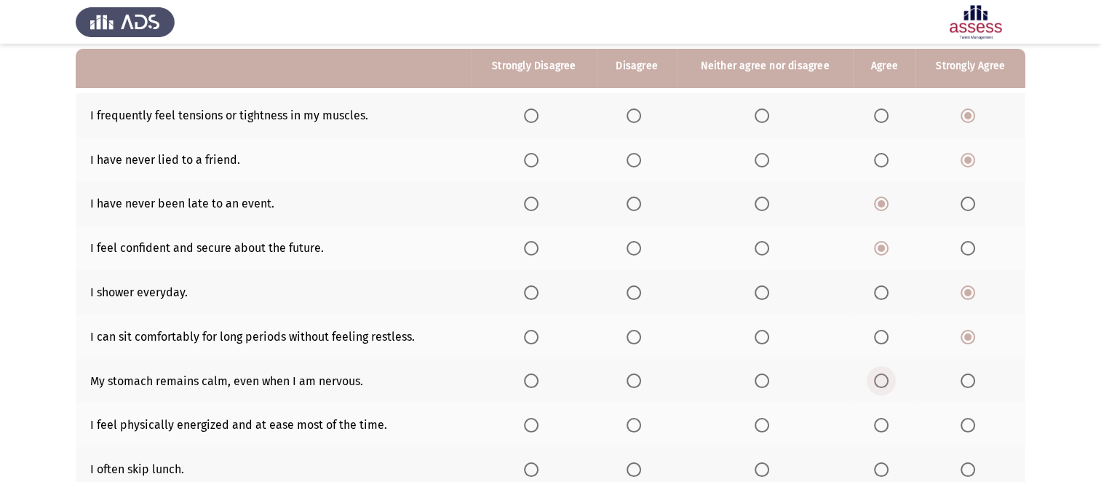
click at [889, 382] on label "Select an option" at bounding box center [884, 380] width 20 height 15
click at [889, 382] on input "Select an option" at bounding box center [881, 380] width 15 height 15
click at [879, 431] on span "Select an option" at bounding box center [881, 425] width 15 height 15
click at [879, 431] on input "Select an option" at bounding box center [881, 425] width 15 height 15
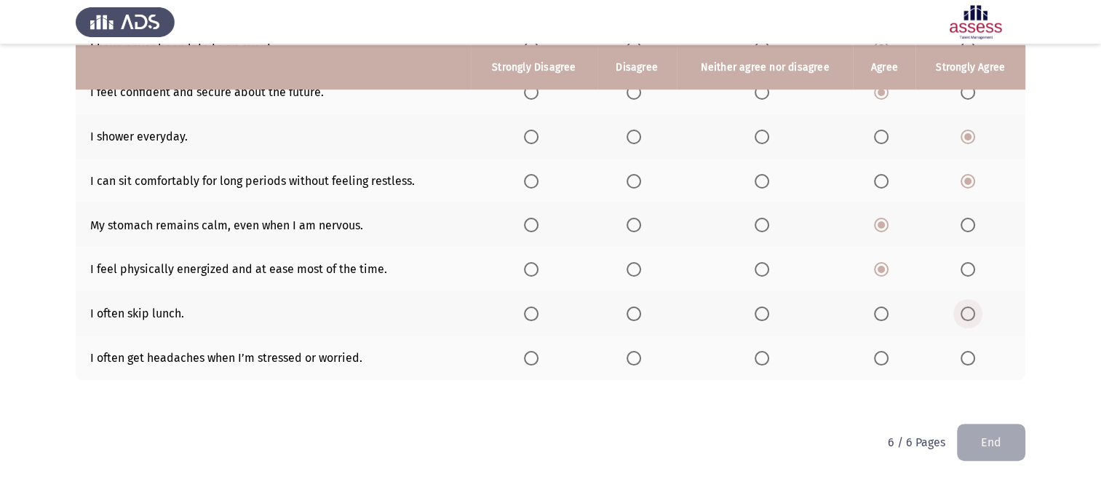
click at [964, 314] on span "Select an option" at bounding box center [968, 313] width 15 height 15
click at [964, 314] on input "Select an option" at bounding box center [968, 313] width 15 height 15
click at [964, 355] on span "Select an option" at bounding box center [968, 358] width 15 height 15
click at [964, 355] on input "Select an option" at bounding box center [968, 358] width 15 height 15
click at [979, 443] on button "End" at bounding box center [991, 442] width 68 height 37
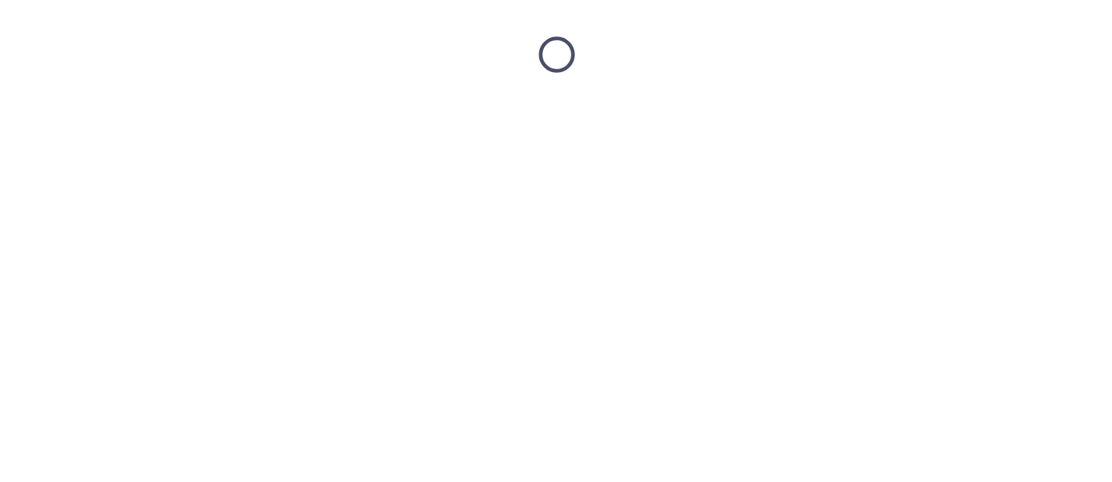
scroll to position [0, 0]
